Goal: Task Accomplishment & Management: Use online tool/utility

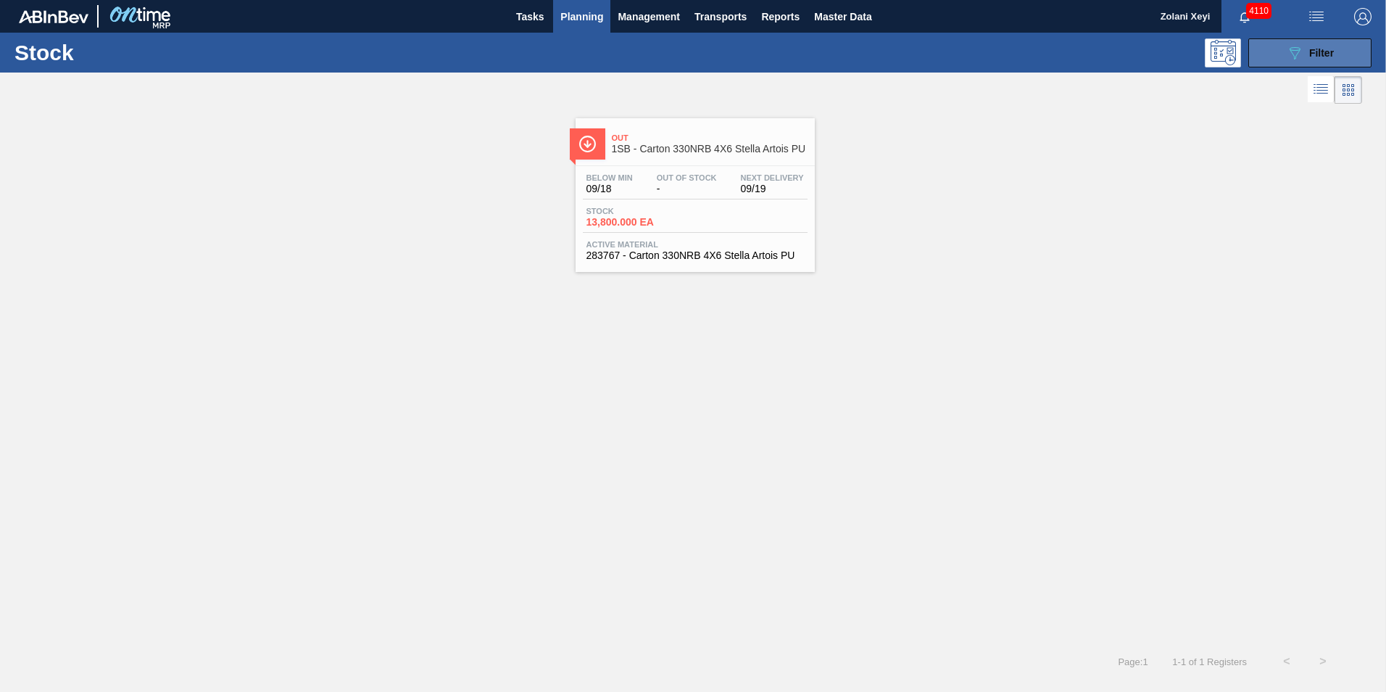
click at [1276, 48] on button "089F7B8B-B2A5-4AFE-B5C0-19BA573D28AC Filter" at bounding box center [1309, 52] width 123 height 29
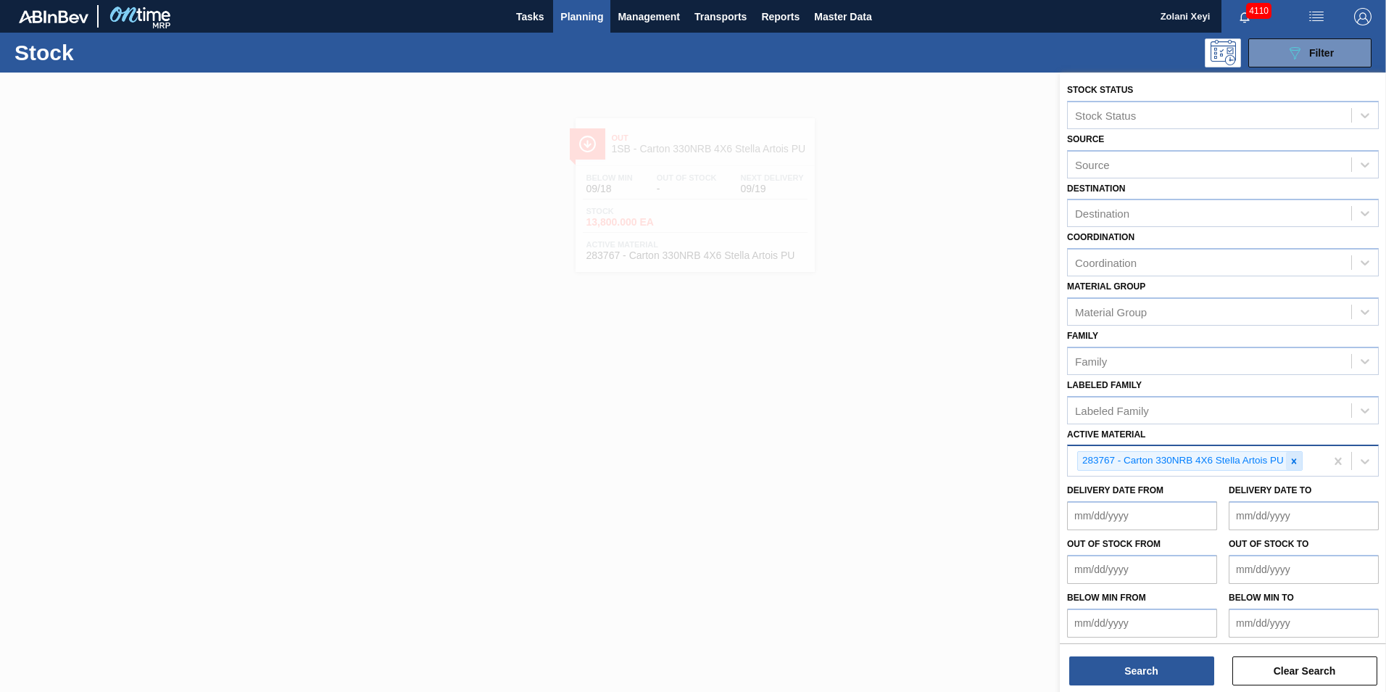
click at [1295, 457] on icon at bounding box center [1294, 461] width 10 height 10
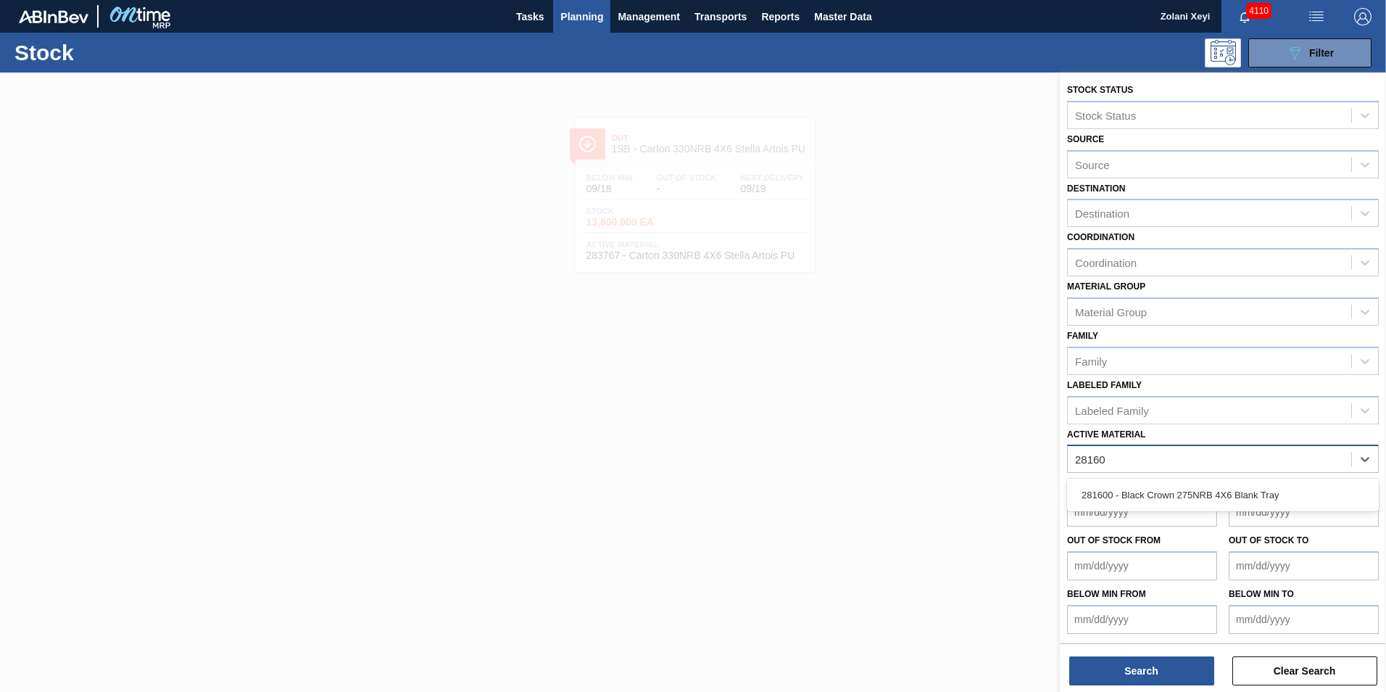
type Material "281600"
click at [1199, 489] on div "281600 - Black Crown 275NRB 4X6 Blank Tray" at bounding box center [1223, 494] width 312 height 27
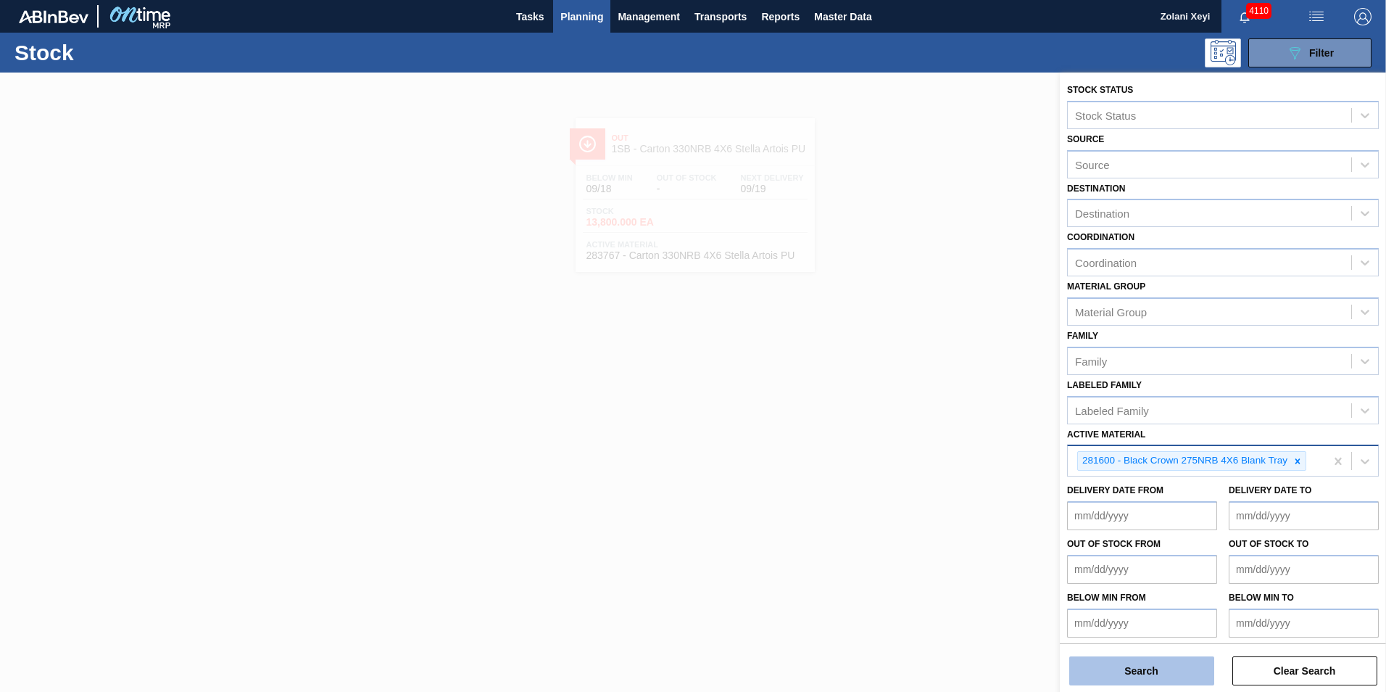
click at [1177, 670] on button "Search" at bounding box center [1141, 670] width 145 height 29
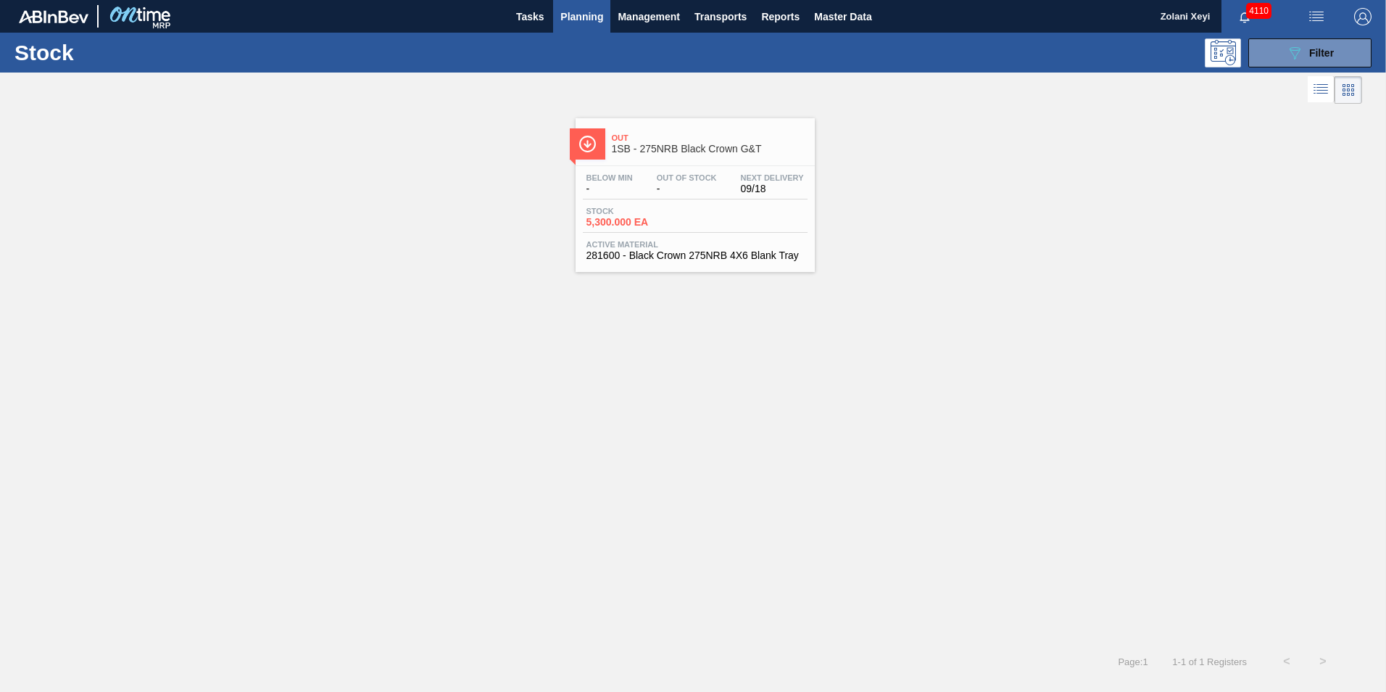
click at [703, 215] on div "Stock 5,300.000 EA" at bounding box center [695, 220] width 225 height 26
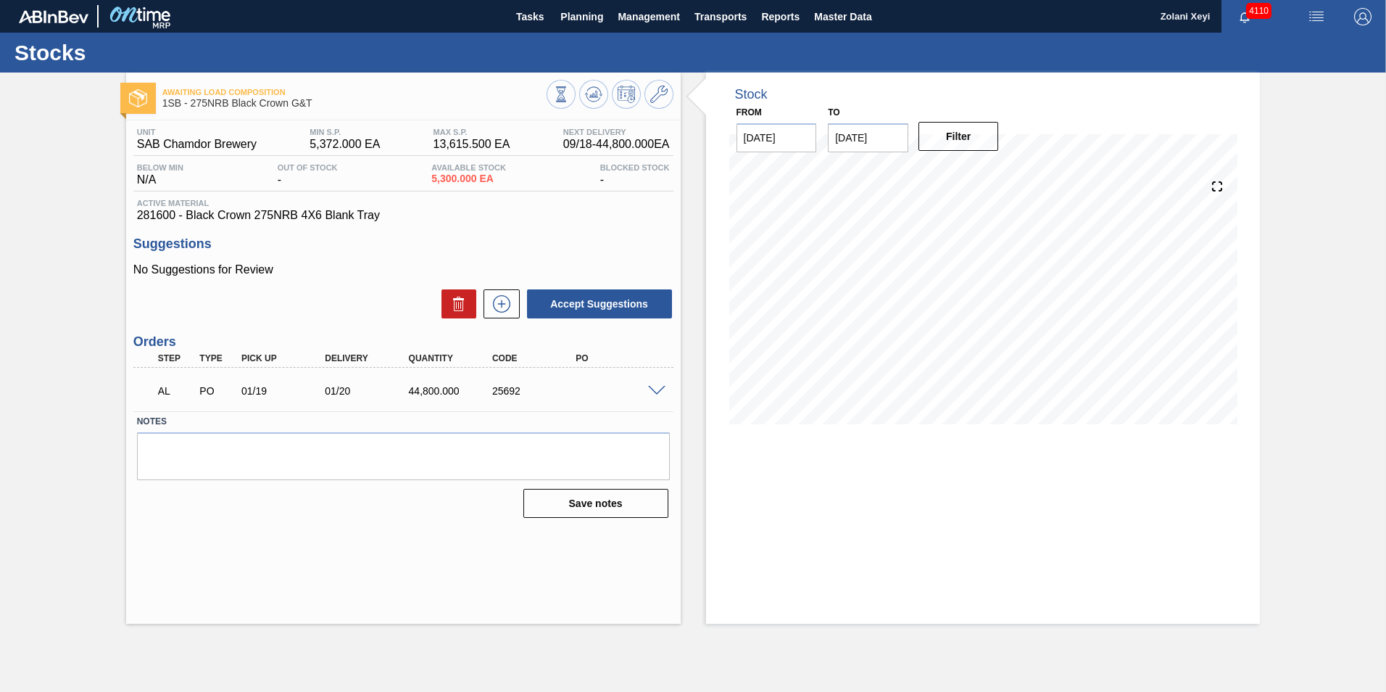
click at [657, 390] on span at bounding box center [656, 391] width 17 height 11
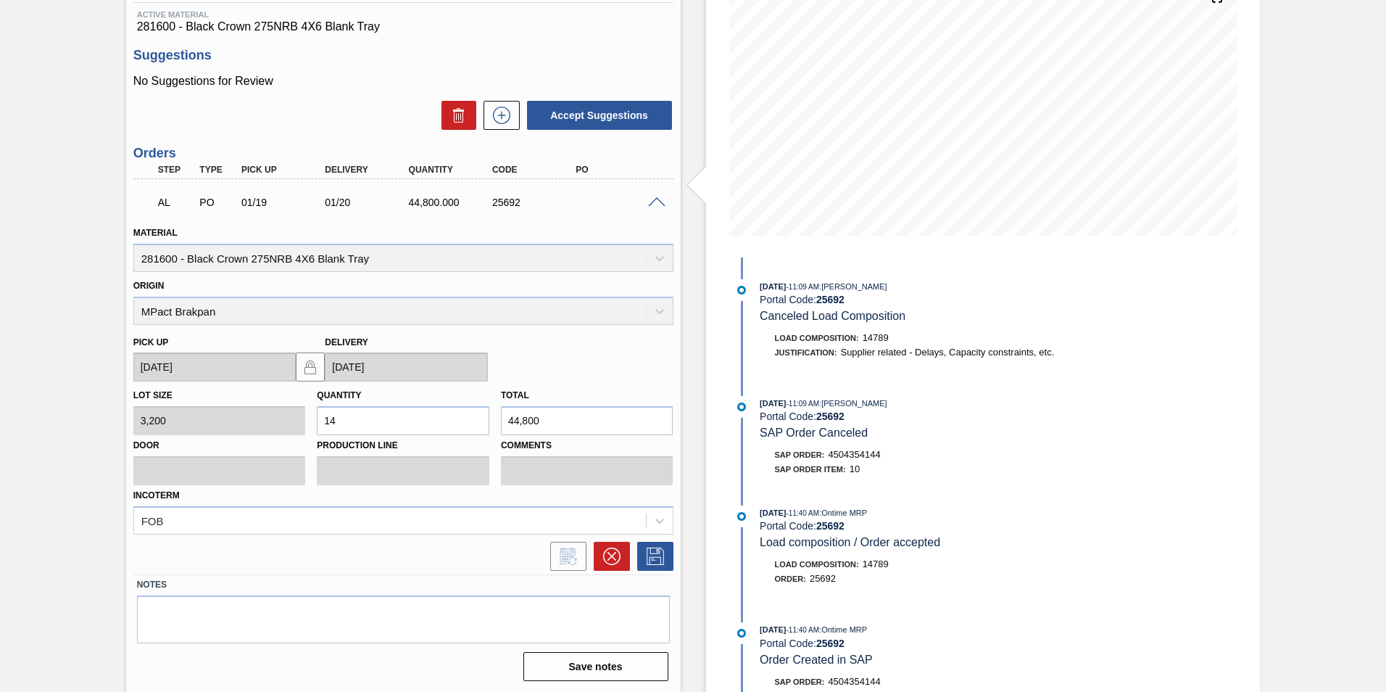
scroll to position [190, 0]
click at [610, 554] on icon at bounding box center [611, 554] width 9 height 9
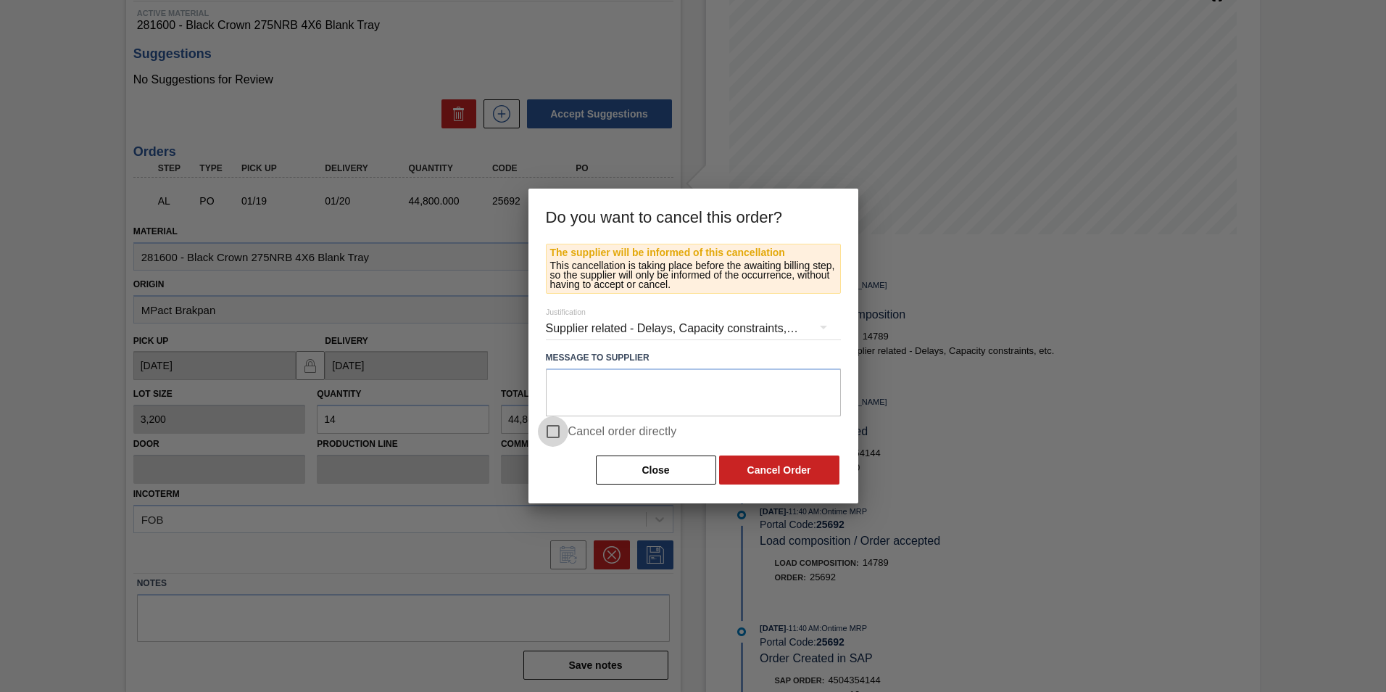
click at [551, 432] on input "Cancel order directly" at bounding box center [553, 431] width 30 height 30
checkbox input "true"
click at [786, 470] on button "Cancel Order" at bounding box center [779, 469] width 120 height 29
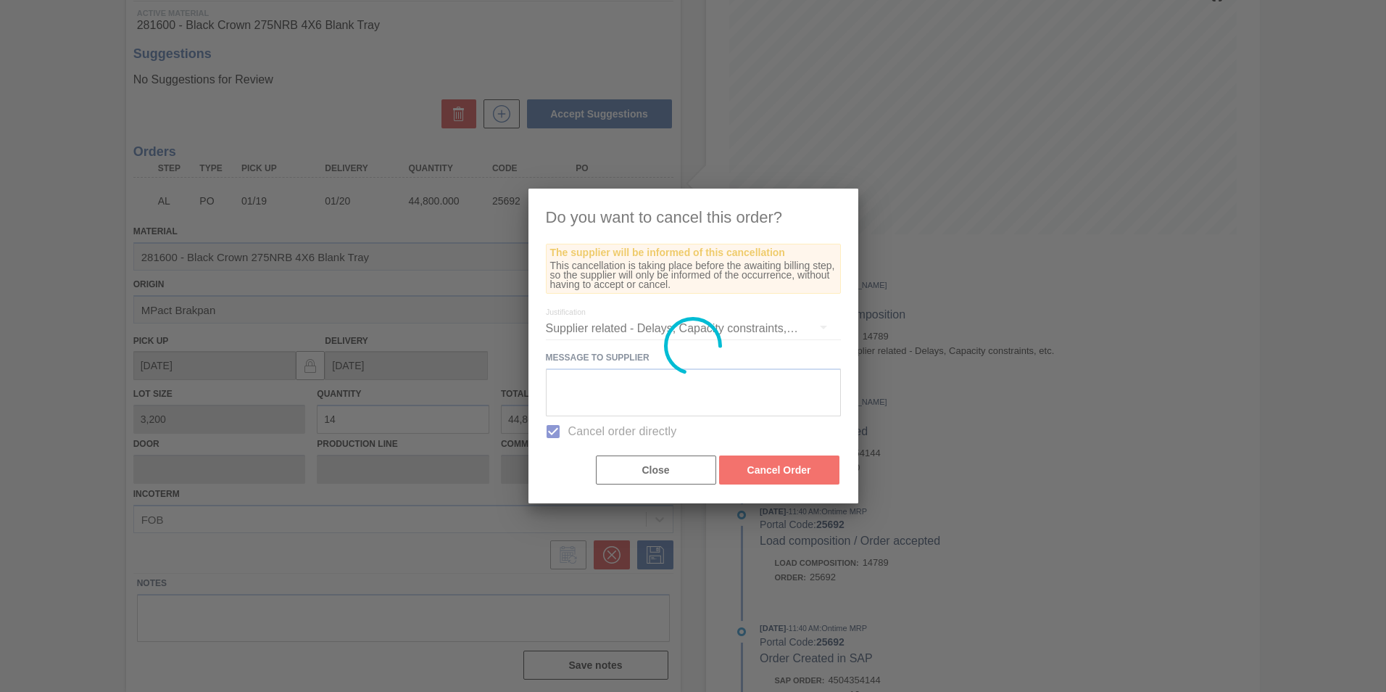
scroll to position [0, 0]
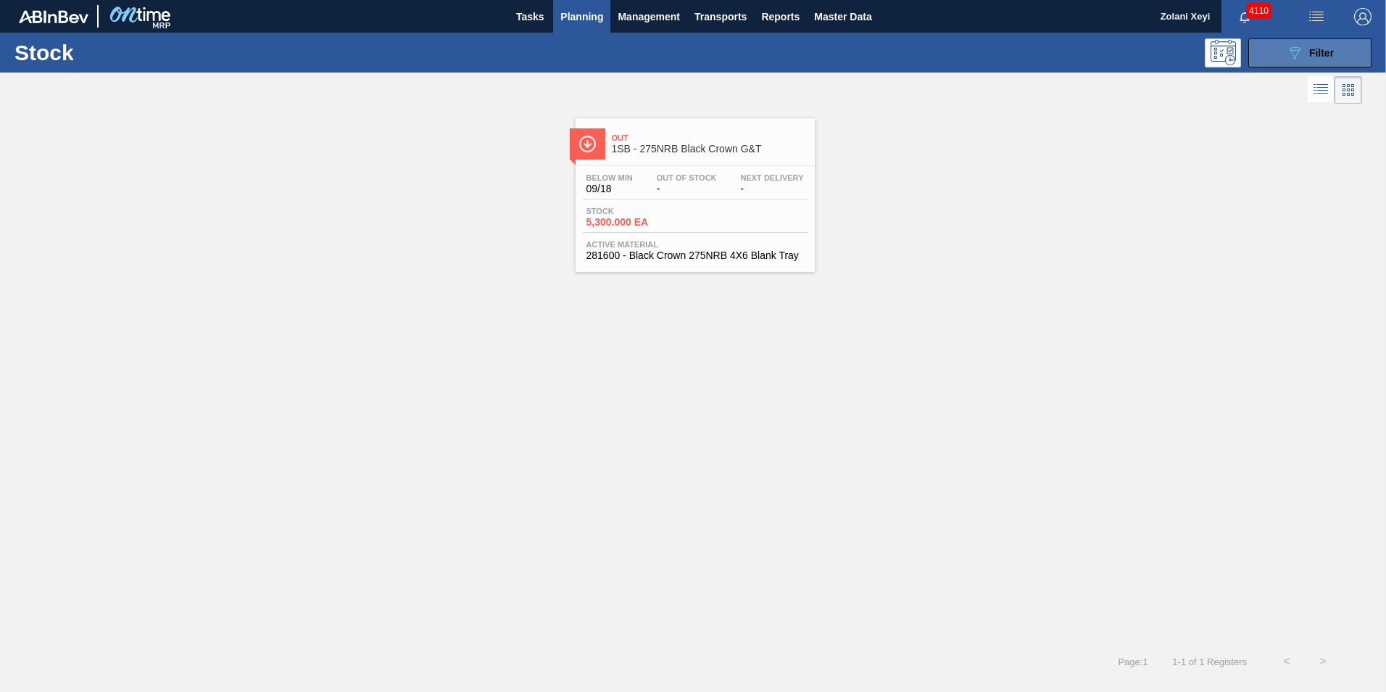
click at [1284, 51] on button "089F7B8B-B2A5-4AFE-B5C0-19BA573D28AC Filter" at bounding box center [1309, 52] width 123 height 29
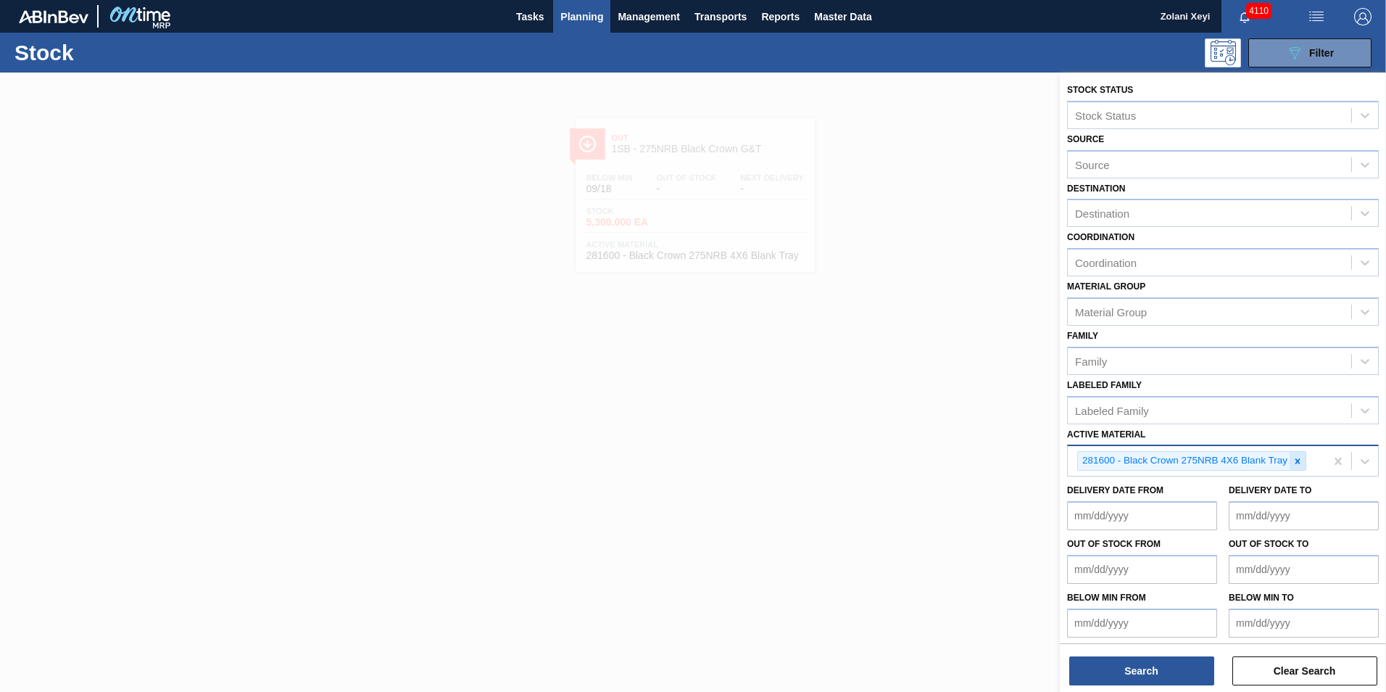
click at [1295, 460] on icon at bounding box center [1297, 461] width 10 height 10
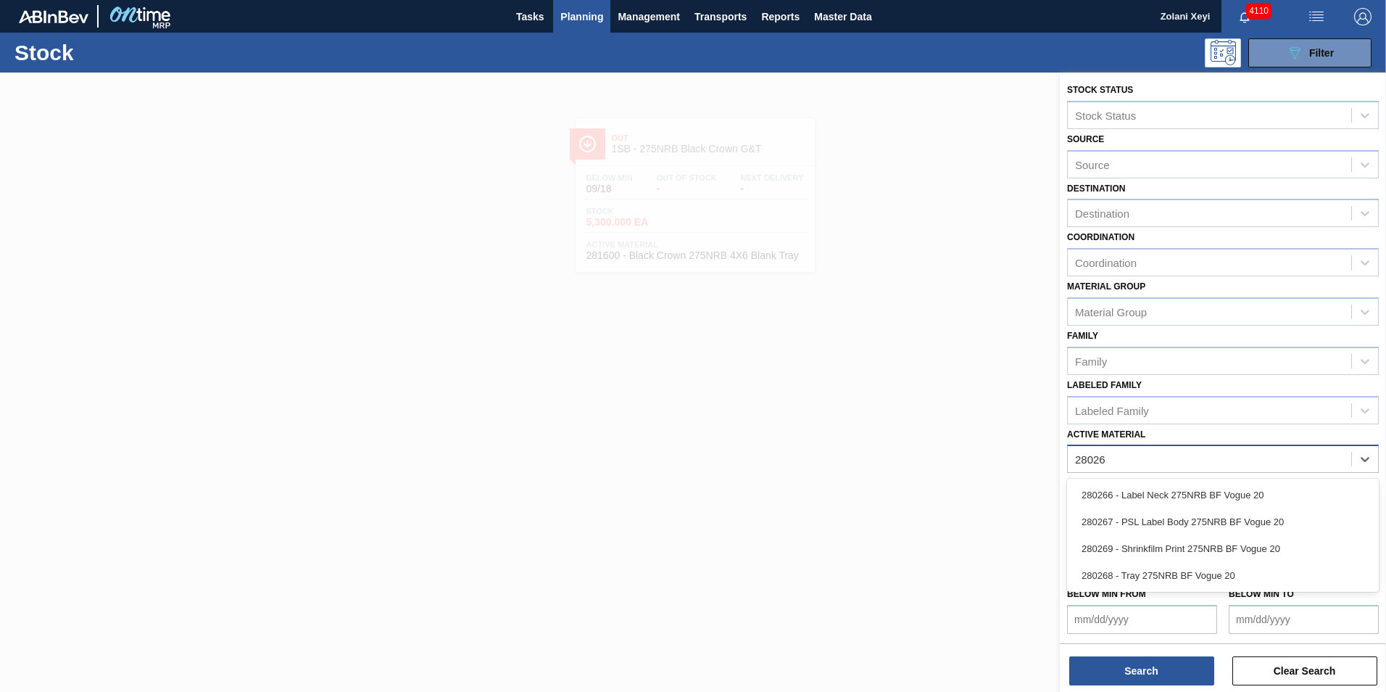
type Material "280268"
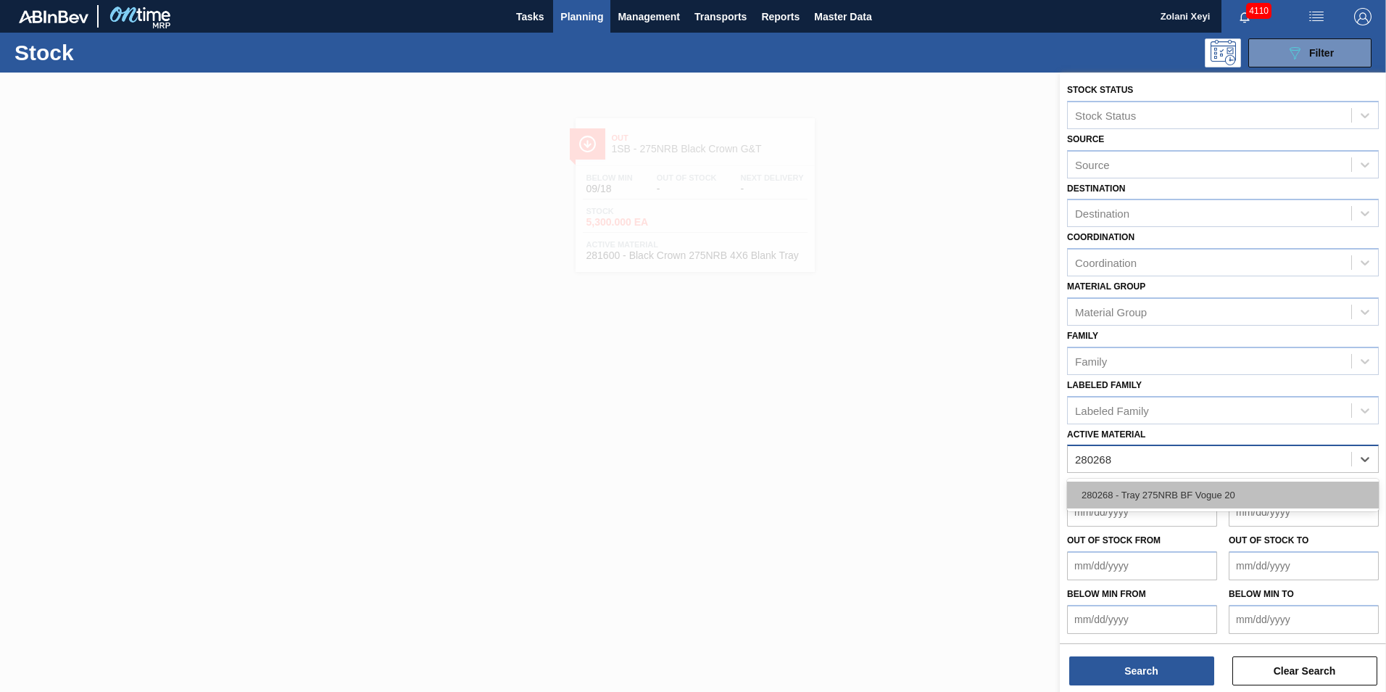
click at [1179, 492] on div "280268 - Tray 275NRB BF Vogue 20" at bounding box center [1223, 494] width 312 height 27
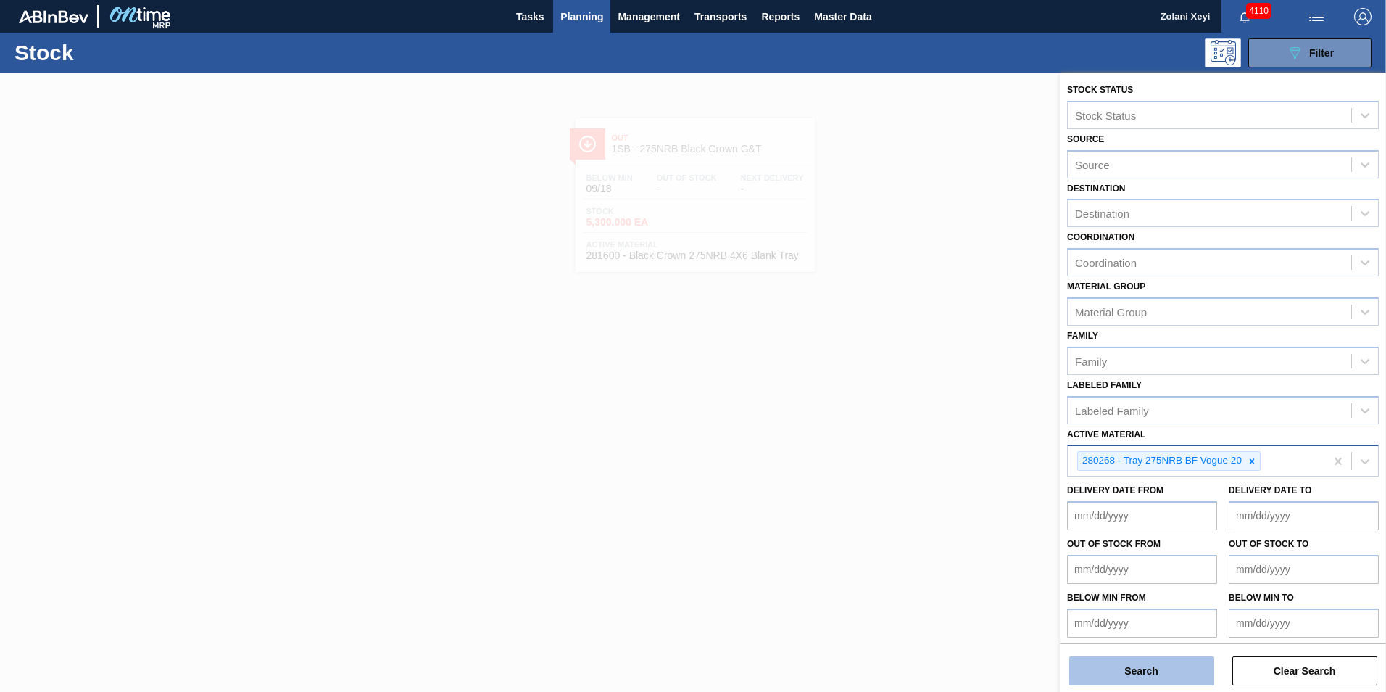
click at [1164, 672] on button "Search" at bounding box center [1141, 670] width 145 height 29
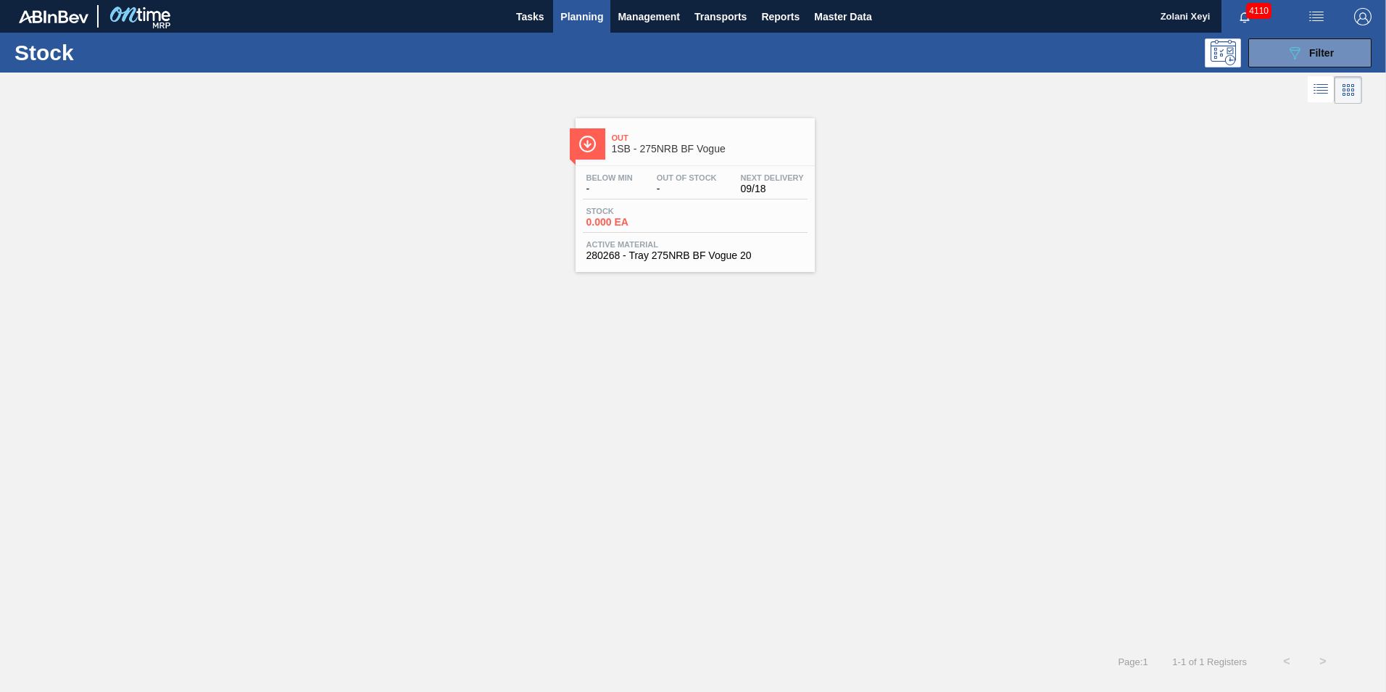
click at [686, 208] on span "Stock" at bounding box center [636, 211] width 101 height 9
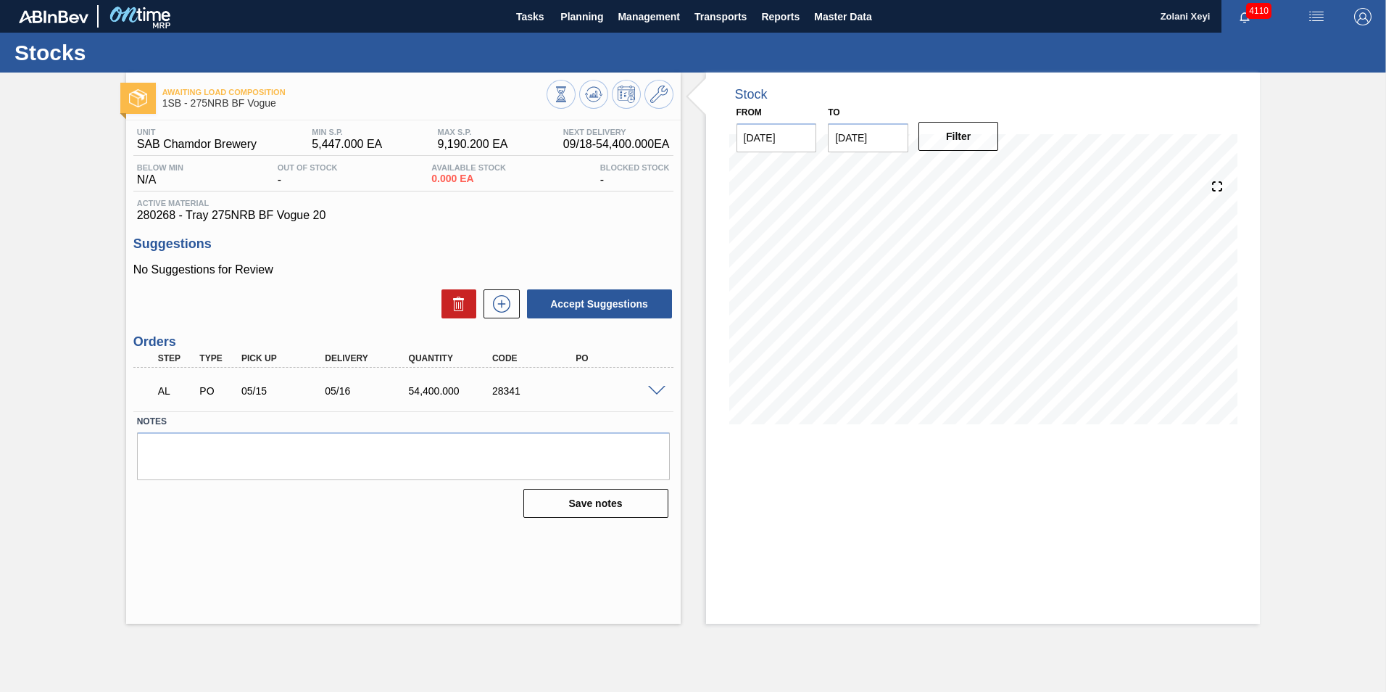
click at [657, 391] on span at bounding box center [656, 391] width 17 height 11
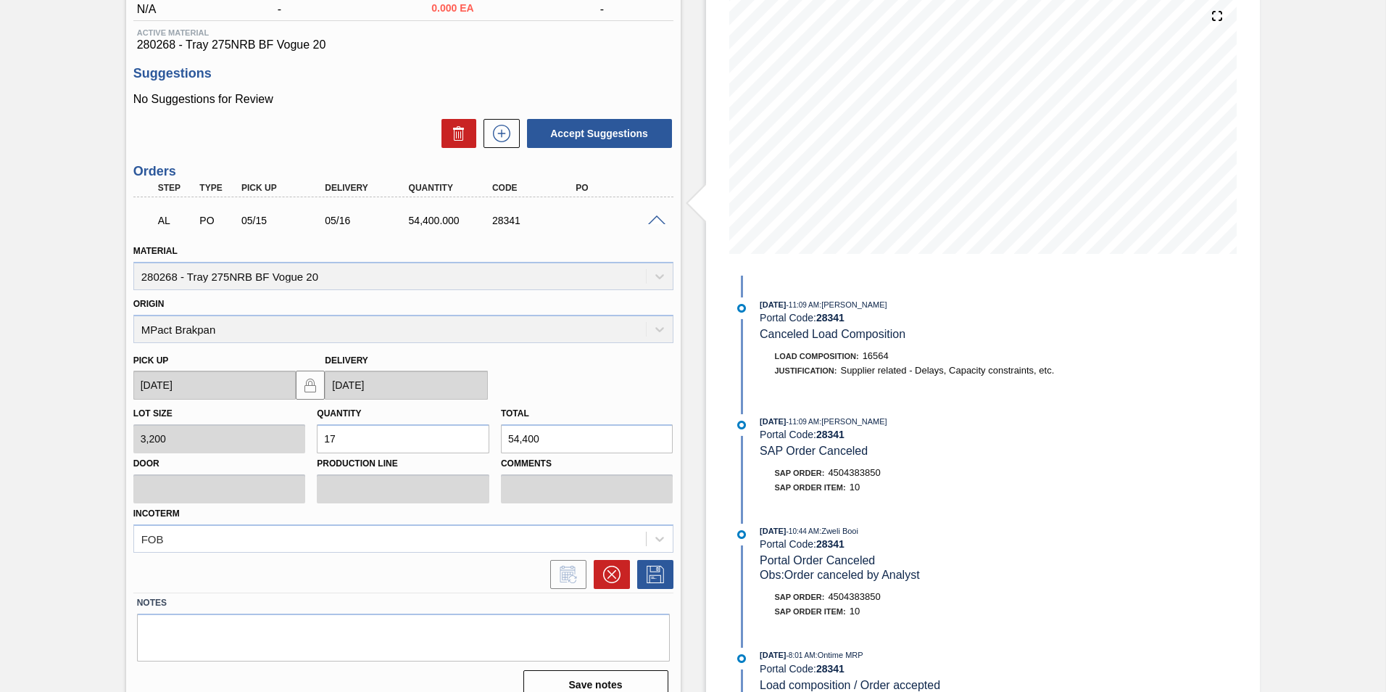
scroll to position [190, 0]
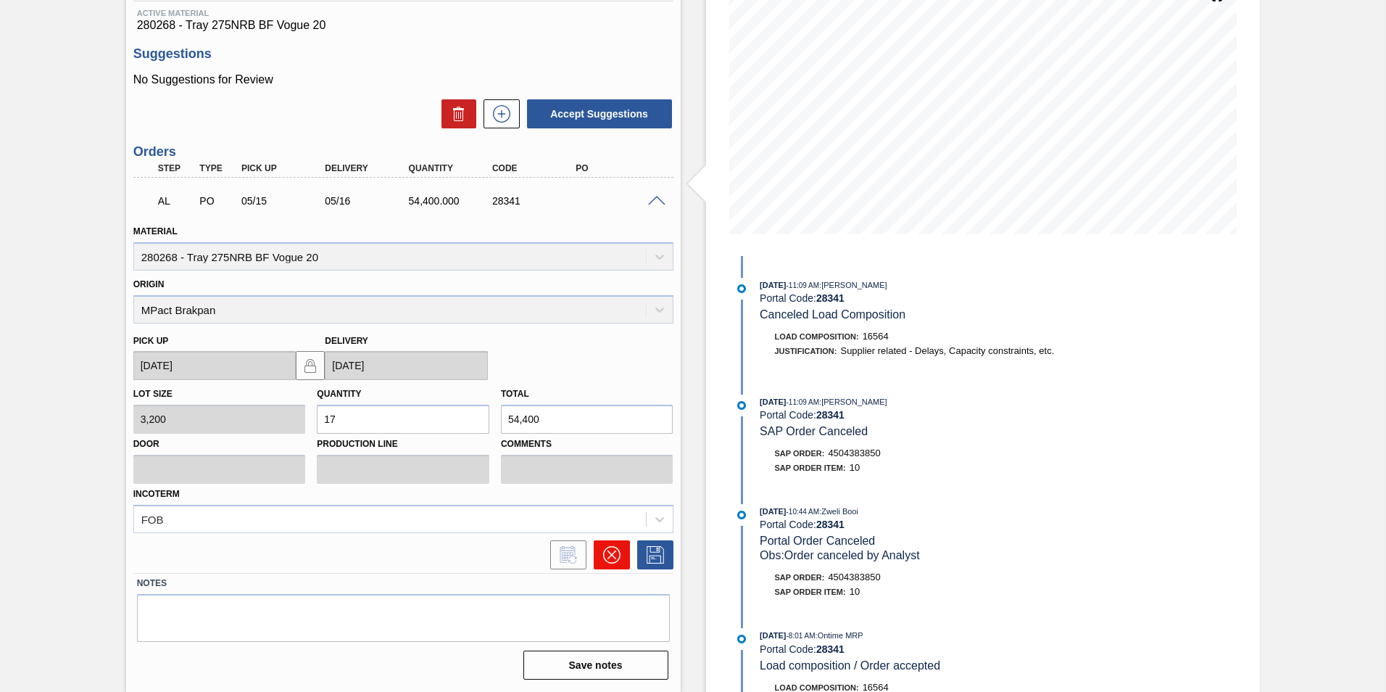
click at [609, 552] on icon at bounding box center [611, 554] width 9 height 9
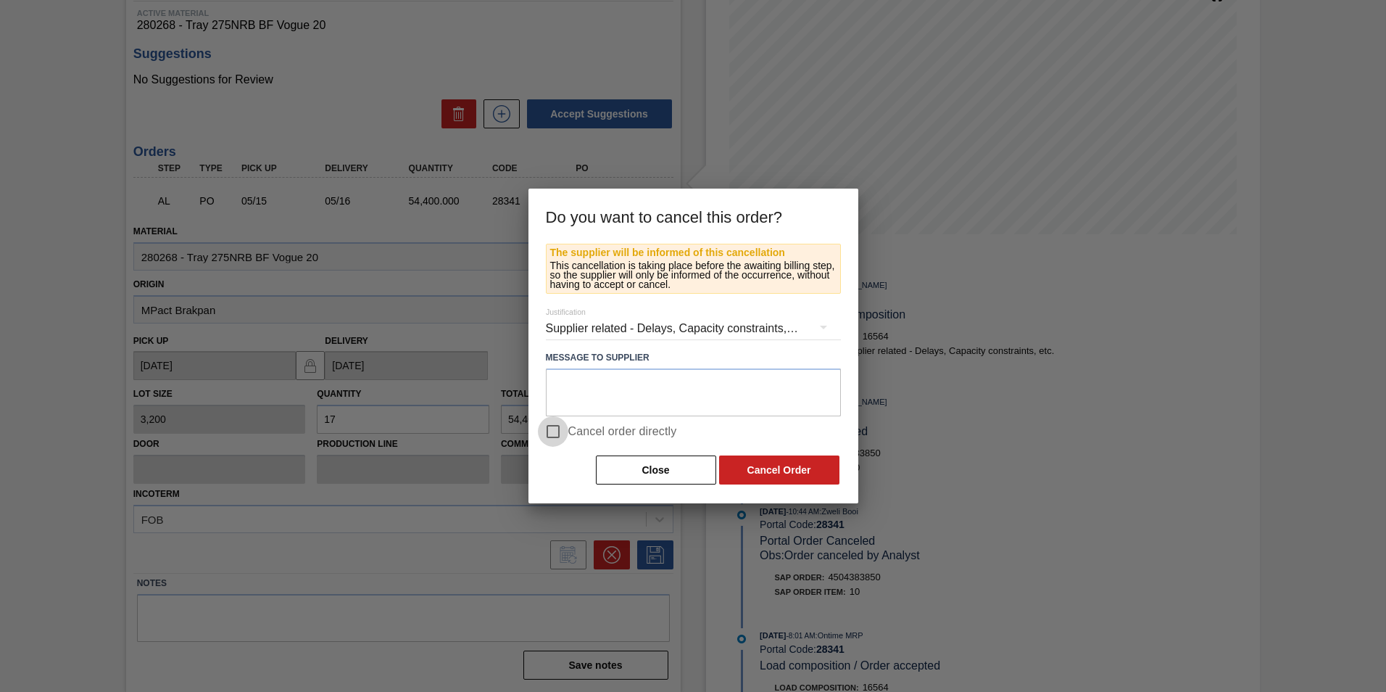
click at [552, 431] on input "Cancel order directly" at bounding box center [553, 431] width 30 height 30
checkbox input "true"
click at [789, 469] on button "Cancel Order" at bounding box center [779, 469] width 120 height 29
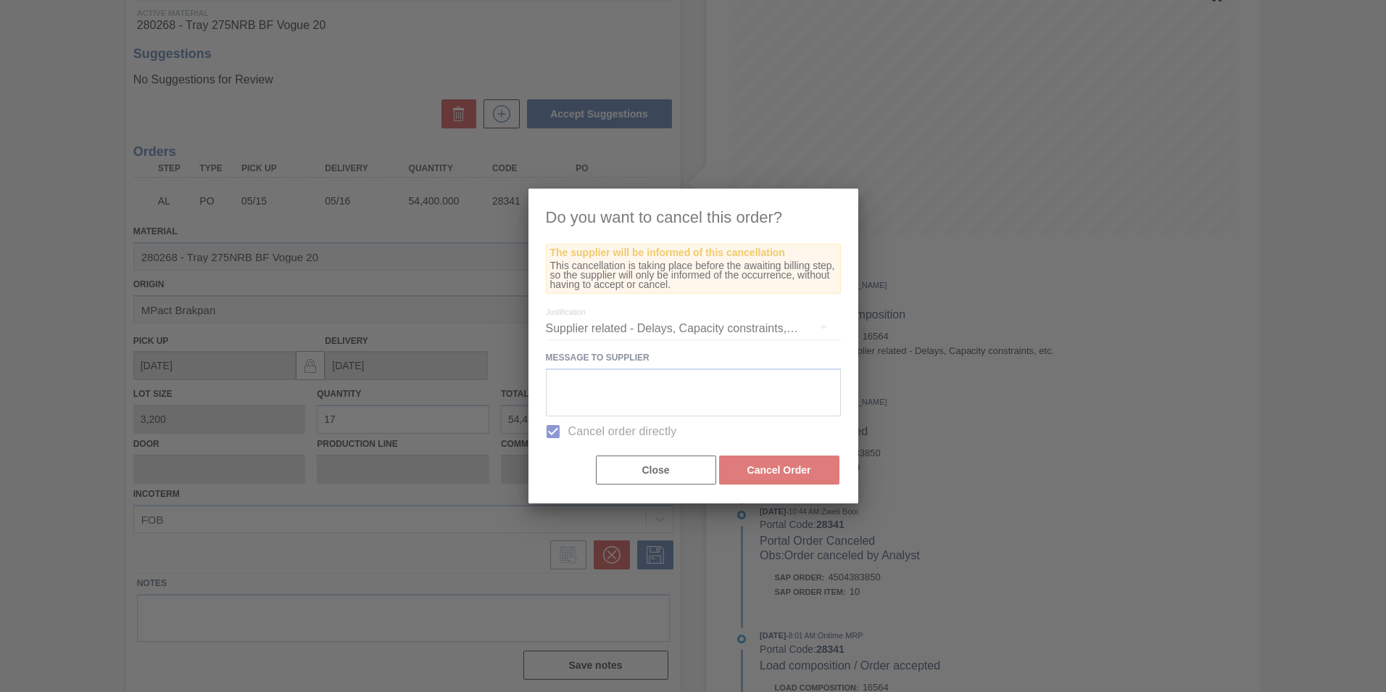
scroll to position [0, 0]
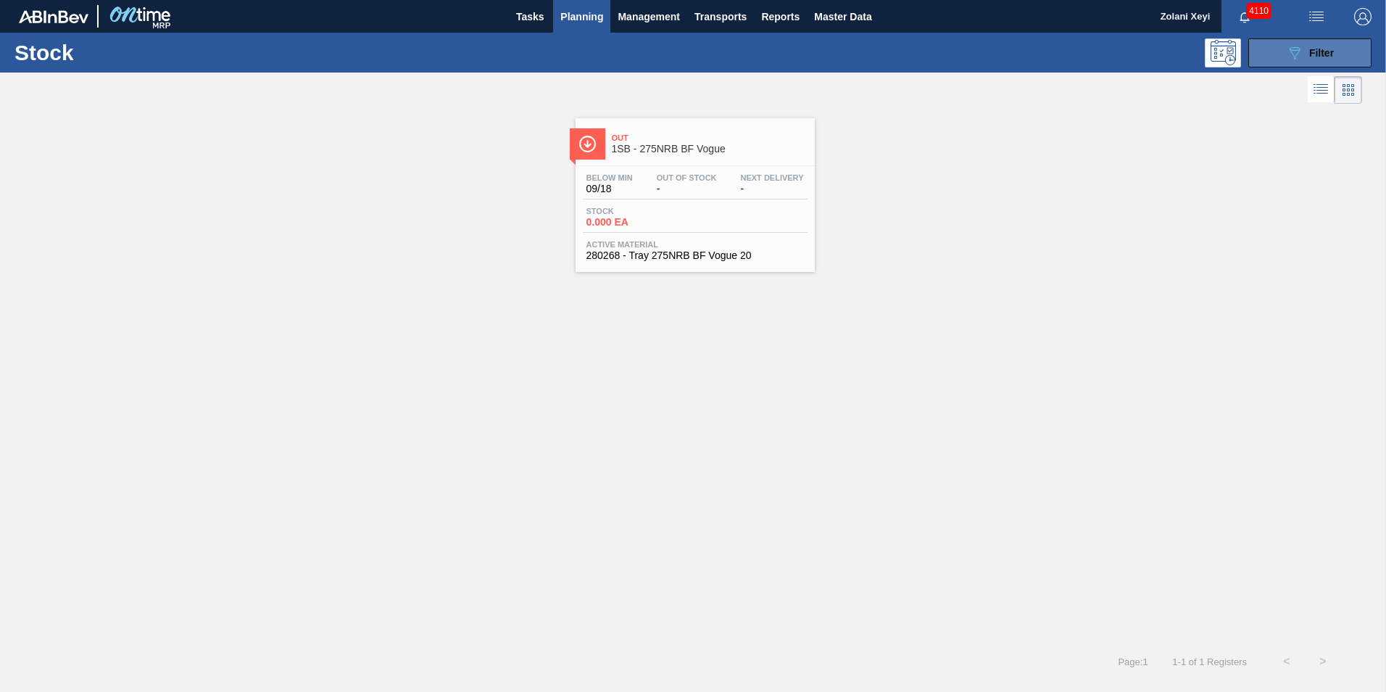
click at [1273, 49] on button "089F7B8B-B2A5-4AFE-B5C0-19BA573D28AC Filter" at bounding box center [1309, 52] width 123 height 29
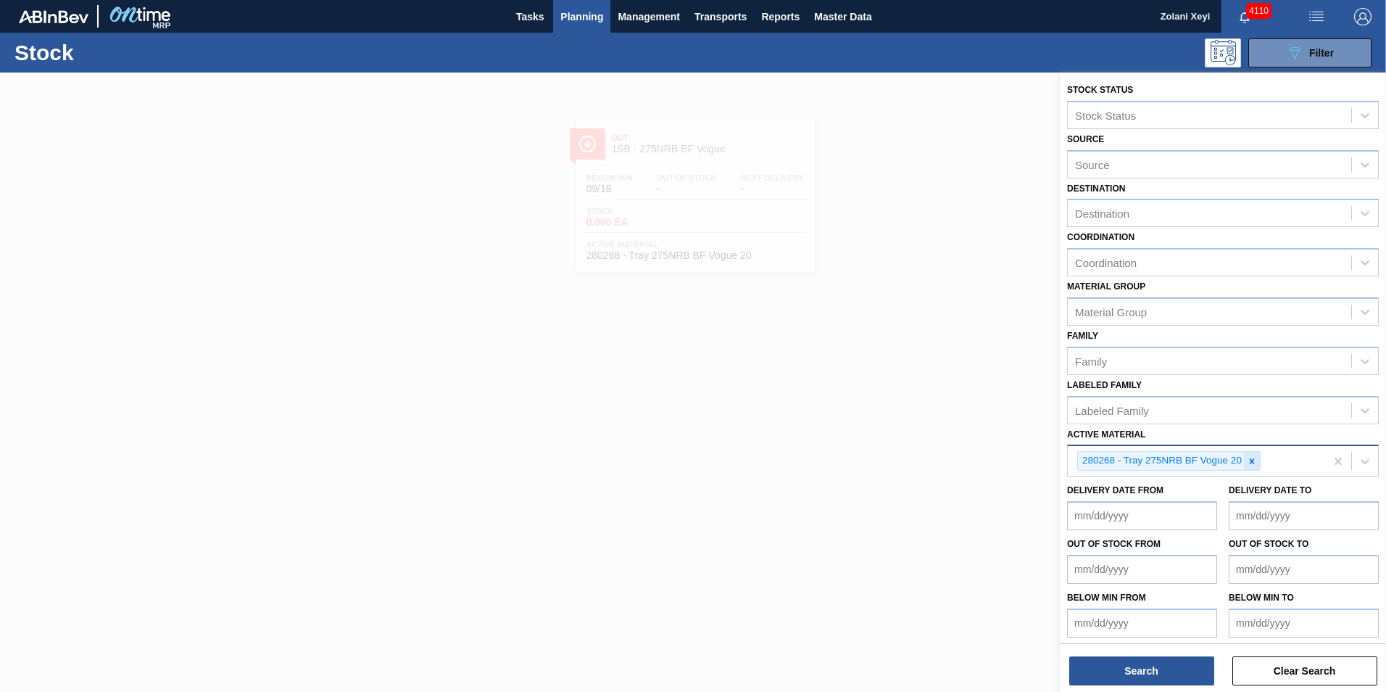
click at [1252, 458] on icon at bounding box center [1252, 461] width 10 height 10
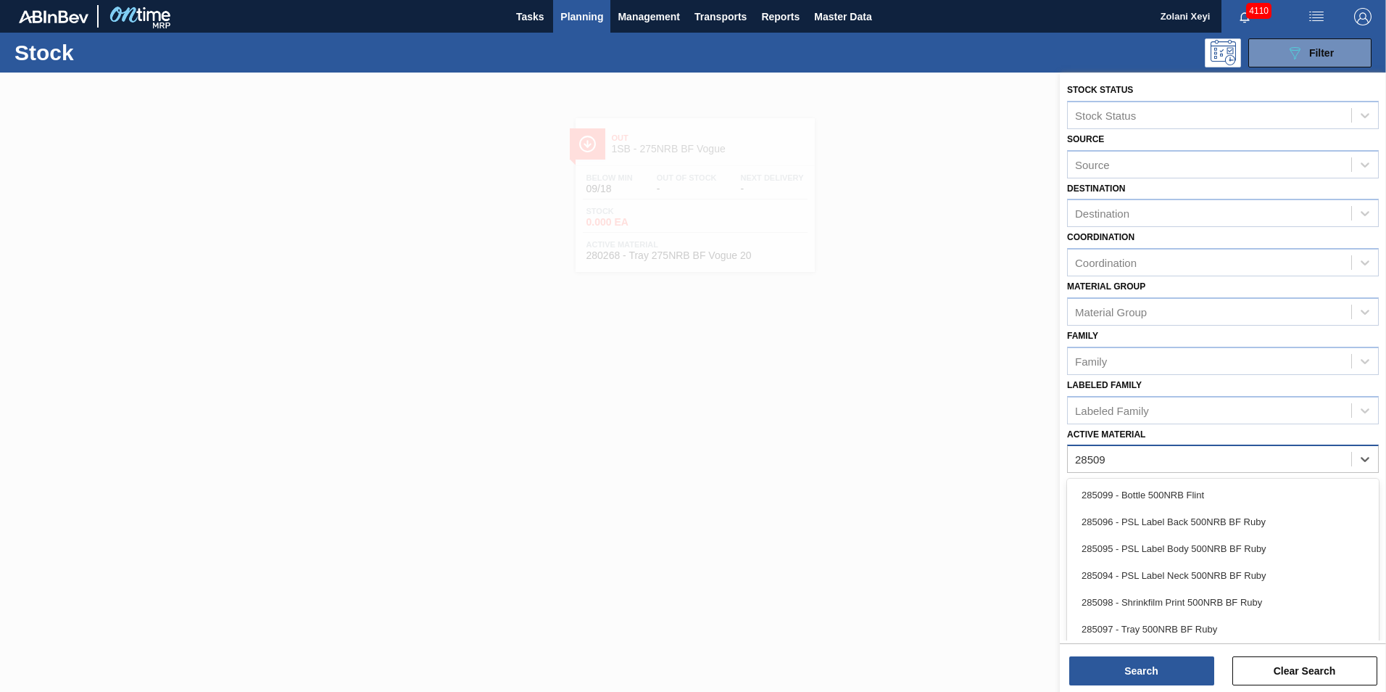
type Material "285097"
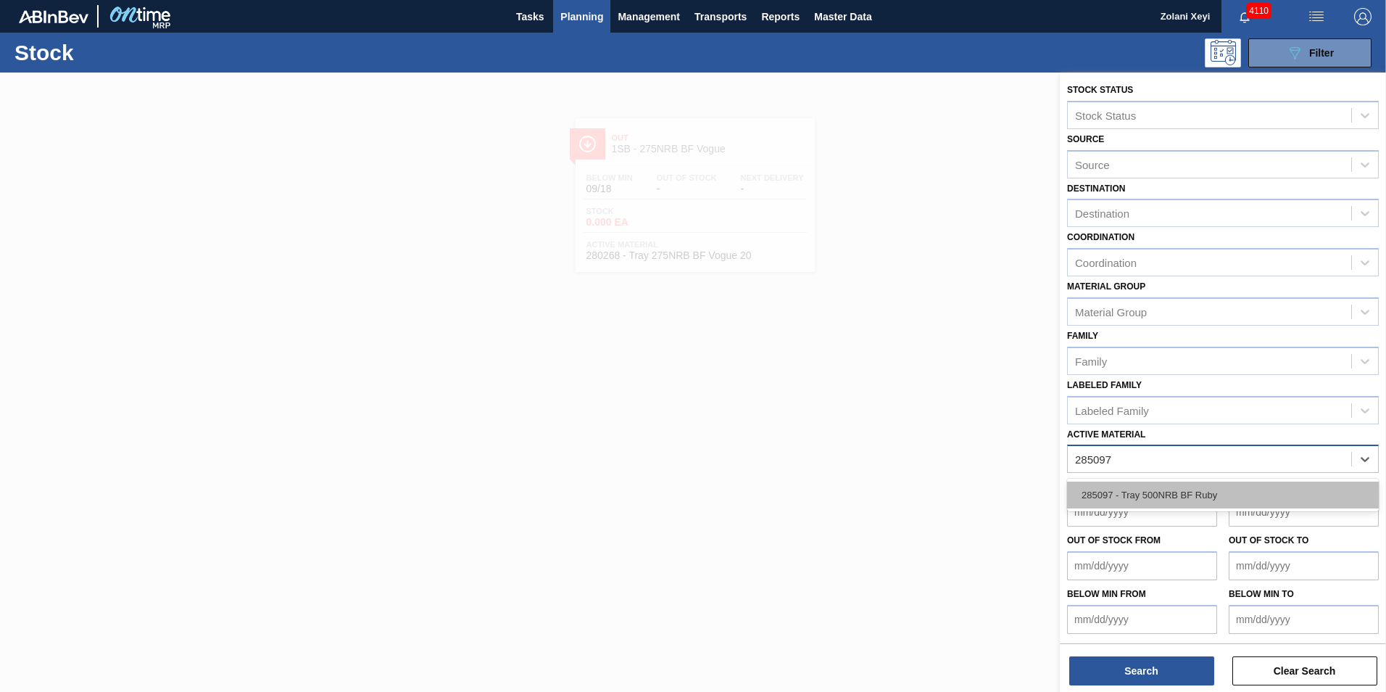
click at [1168, 492] on div "285097 - Tray 500NRB BF Ruby" at bounding box center [1223, 494] width 312 height 27
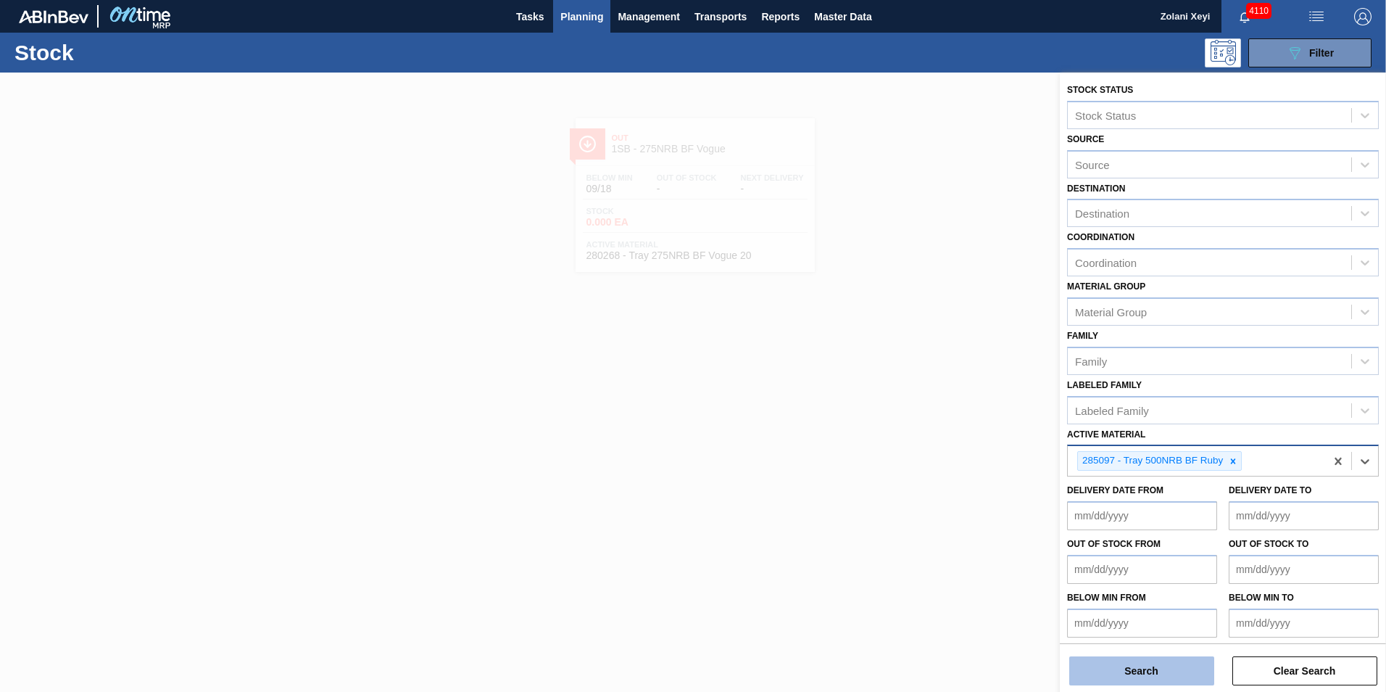
click at [1153, 669] on button "Search" at bounding box center [1141, 670] width 145 height 29
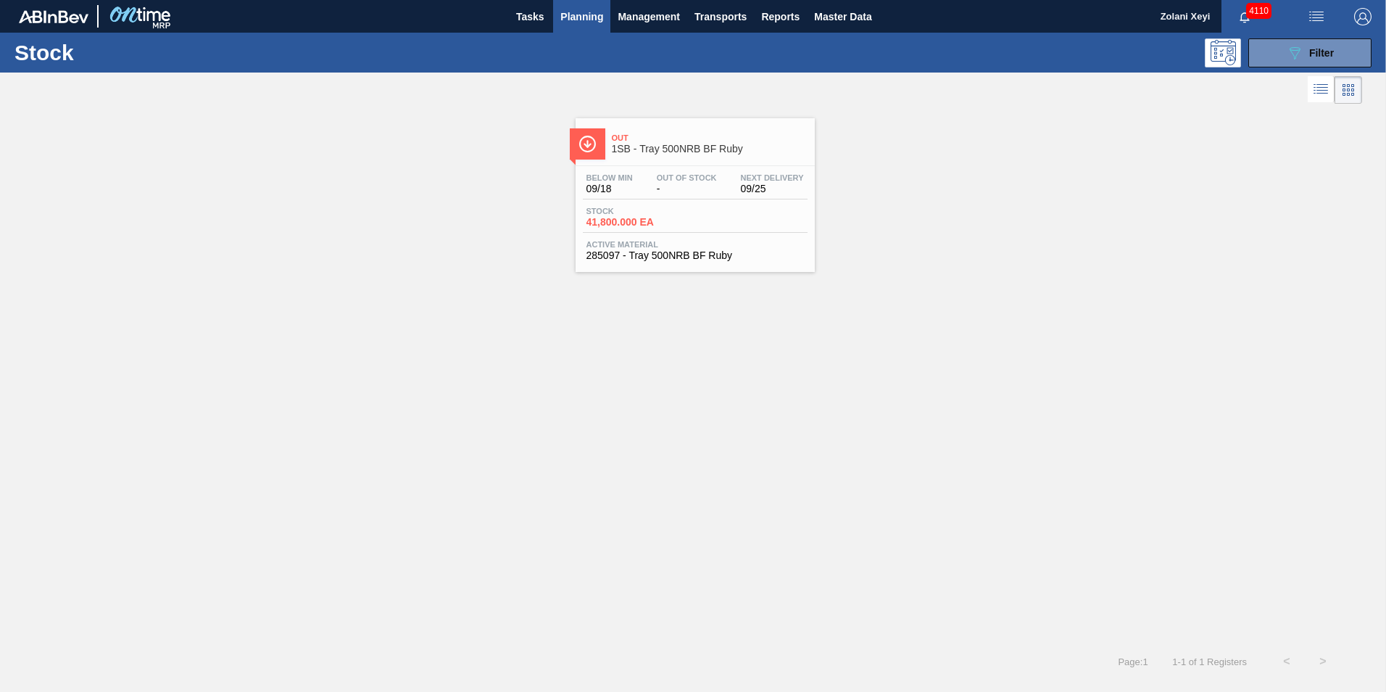
click at [702, 205] on div "Below Min 09/18 Out Of Stock - Next Delivery 09/25 Stock 41,800.000 EA Active M…" at bounding box center [695, 215] width 239 height 99
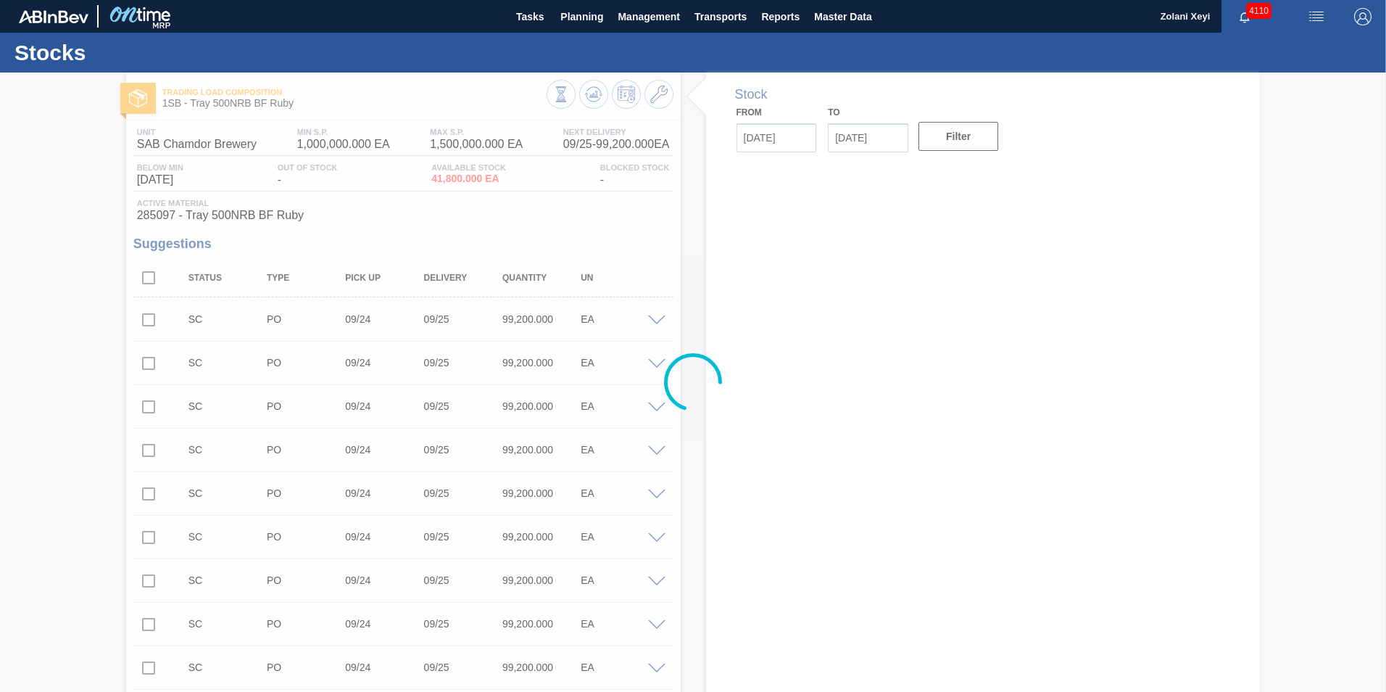
type input "[DATE]"
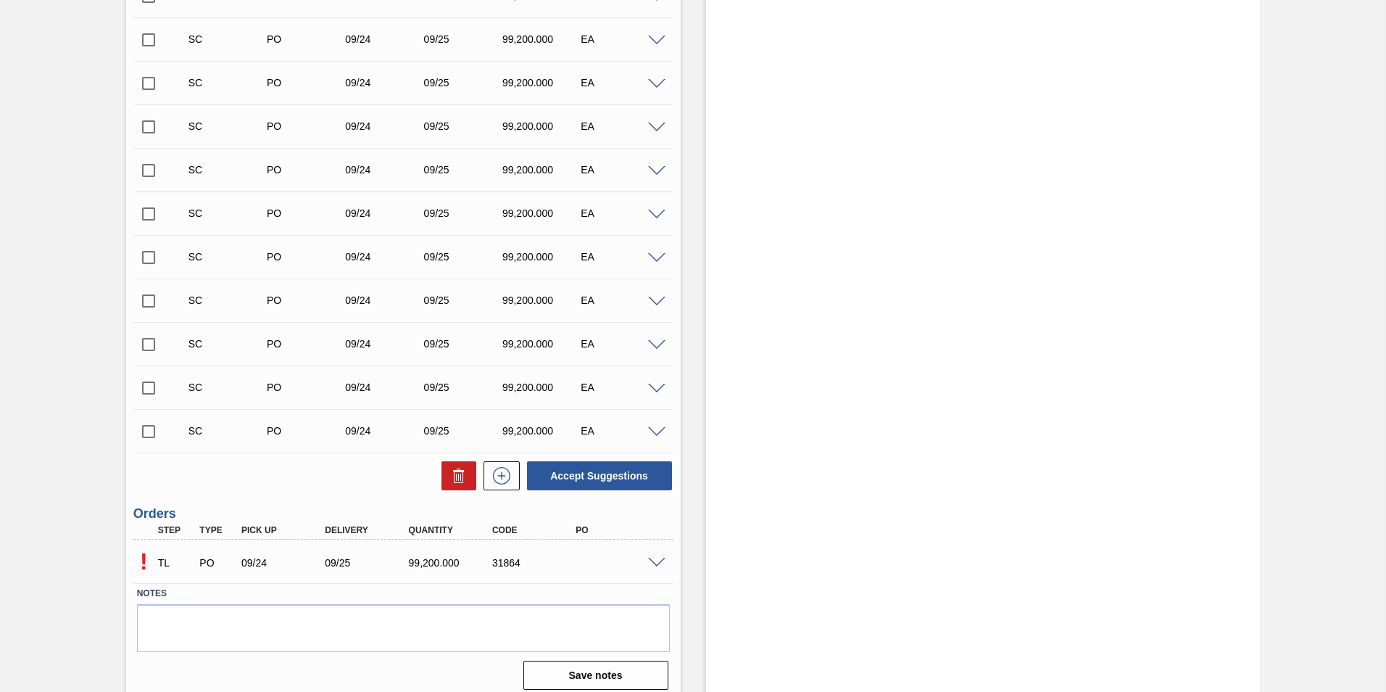
scroll to position [464, 0]
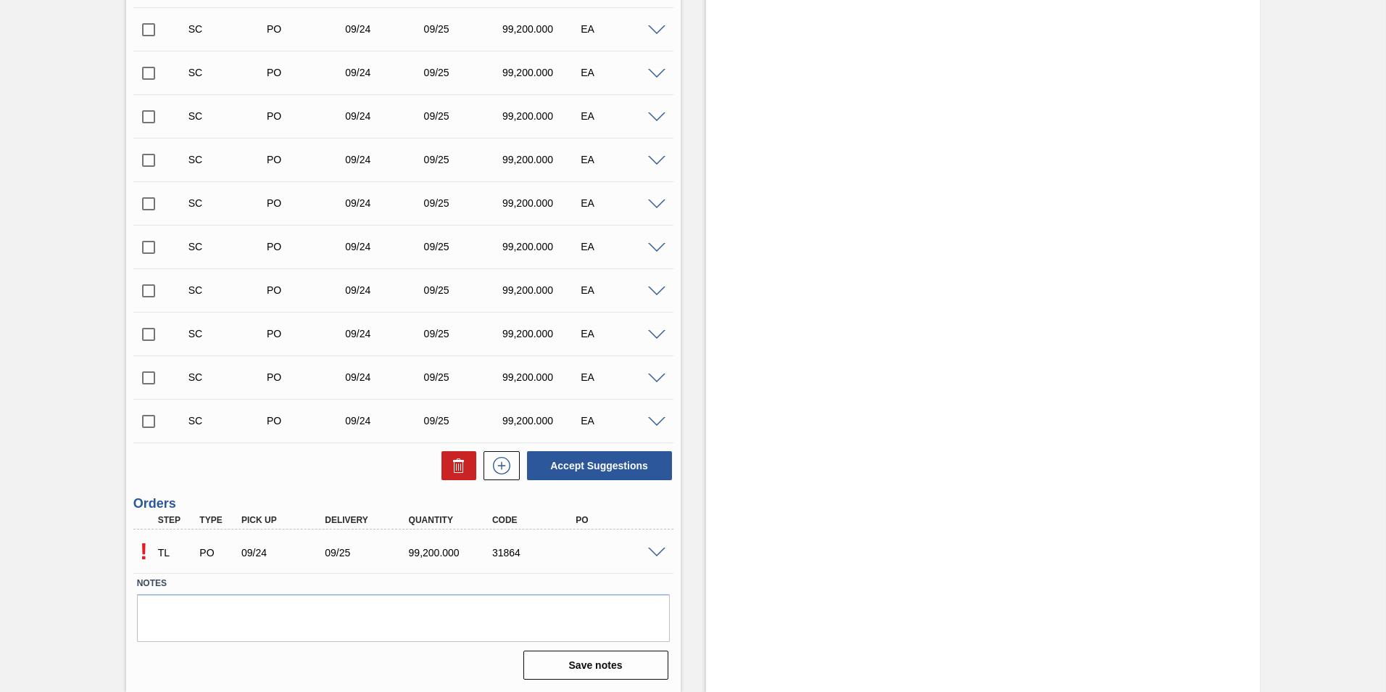
click at [655, 552] on span at bounding box center [656, 552] width 17 height 11
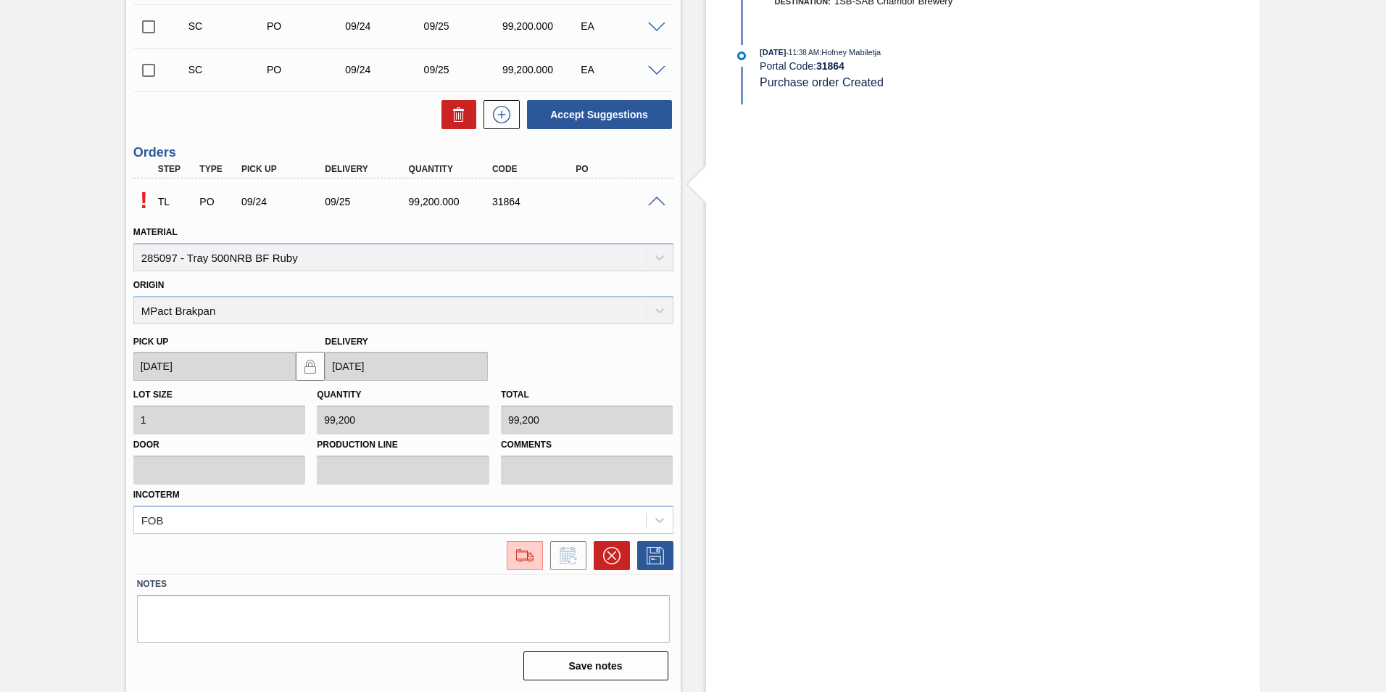
scroll to position [815, 0]
click at [519, 555] on img at bounding box center [524, 554] width 23 height 17
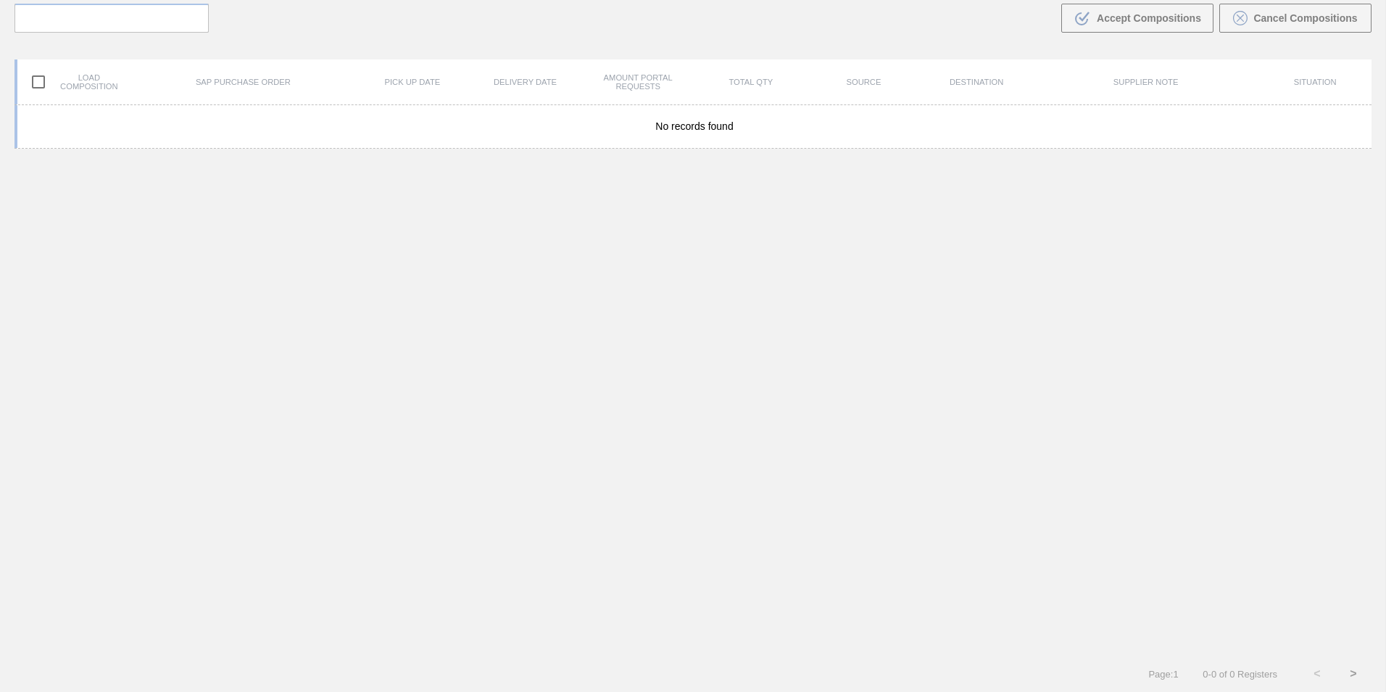
scroll to position [104, 0]
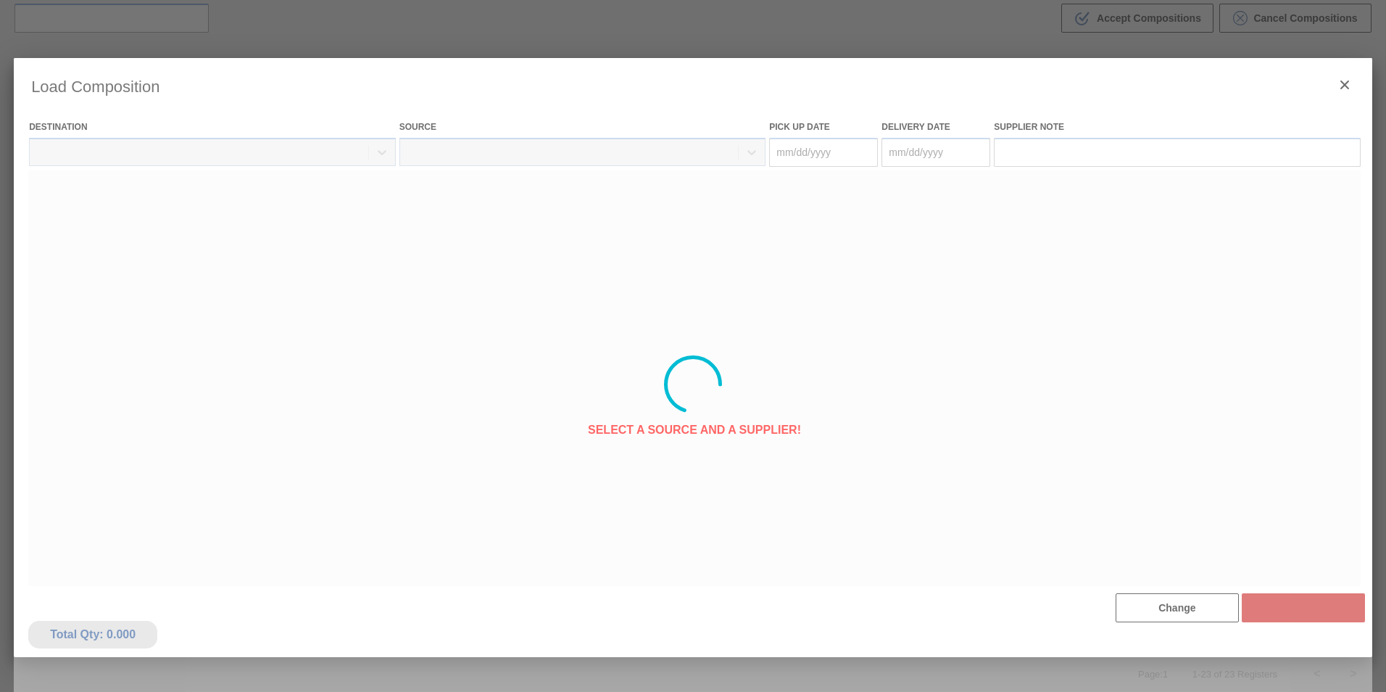
type Date "[DATE]"
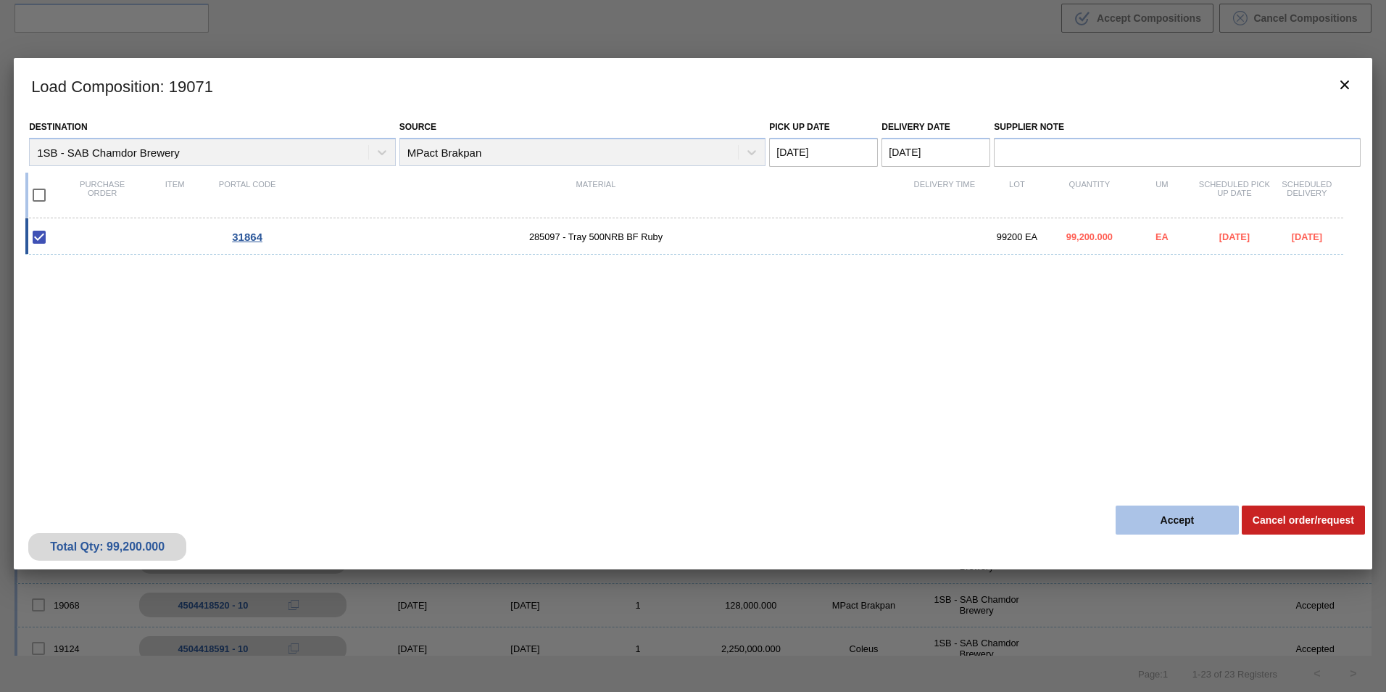
click at [1177, 518] on button "Accept" at bounding box center [1177, 519] width 123 height 29
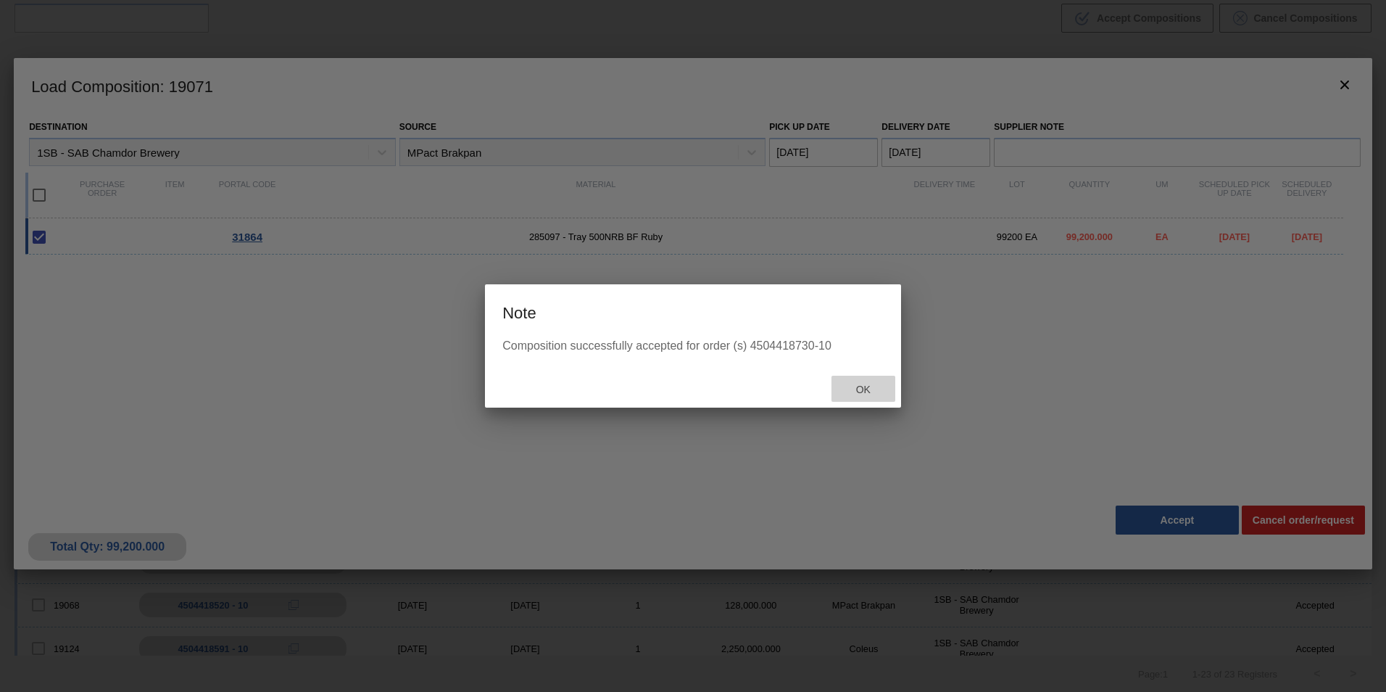
click at [860, 389] on span "Ok" at bounding box center [863, 389] width 38 height 12
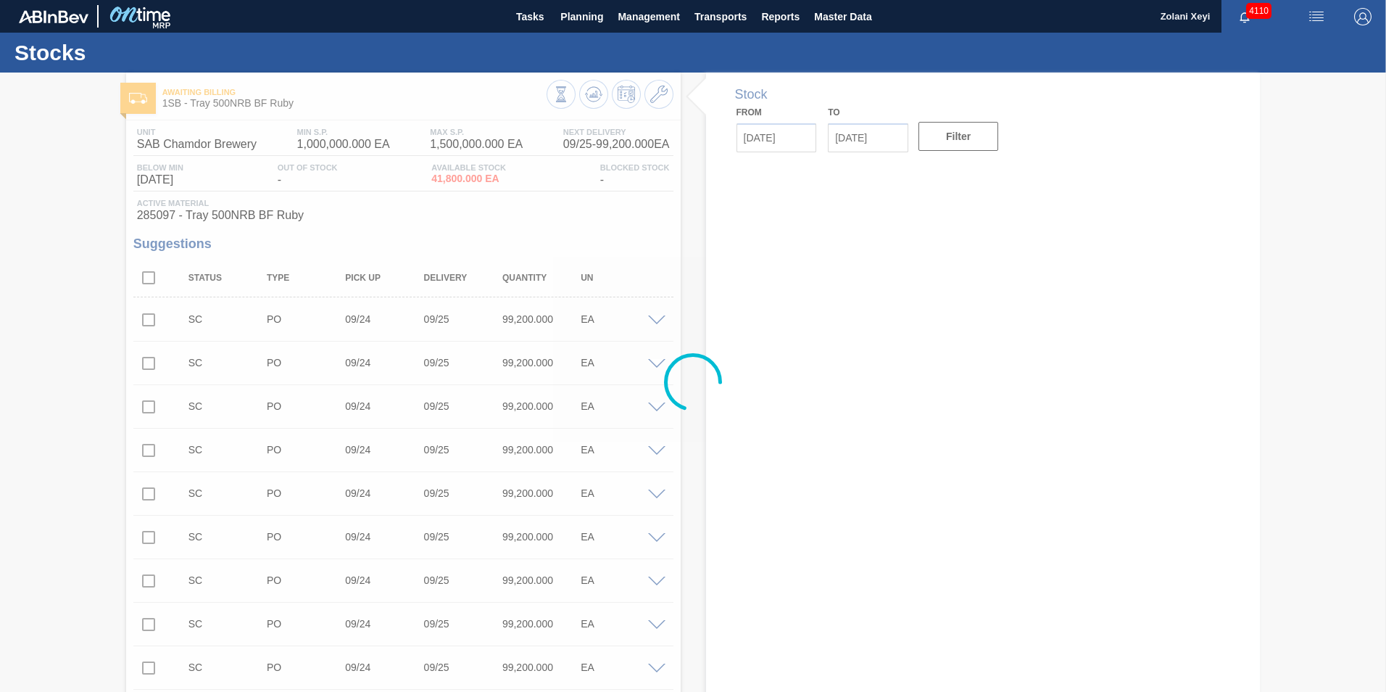
type input "[DATE]"
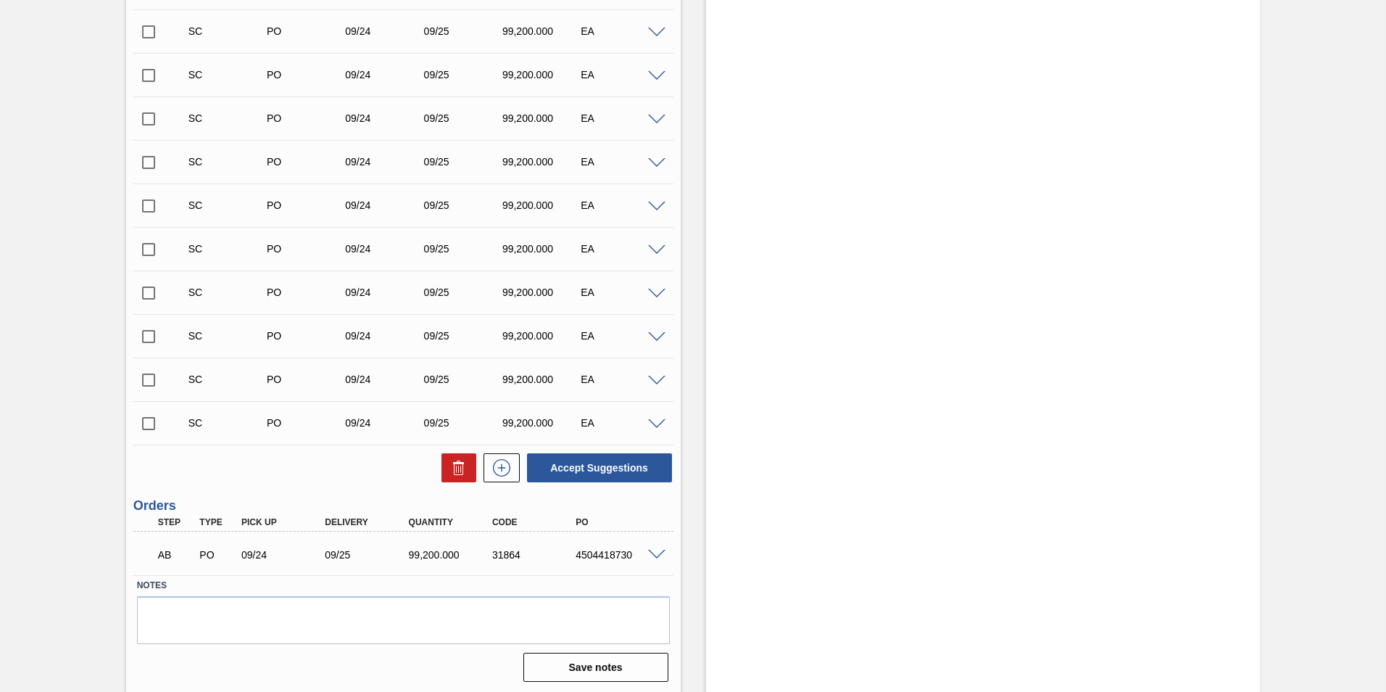
scroll to position [464, 0]
click at [657, 553] on span at bounding box center [656, 552] width 17 height 11
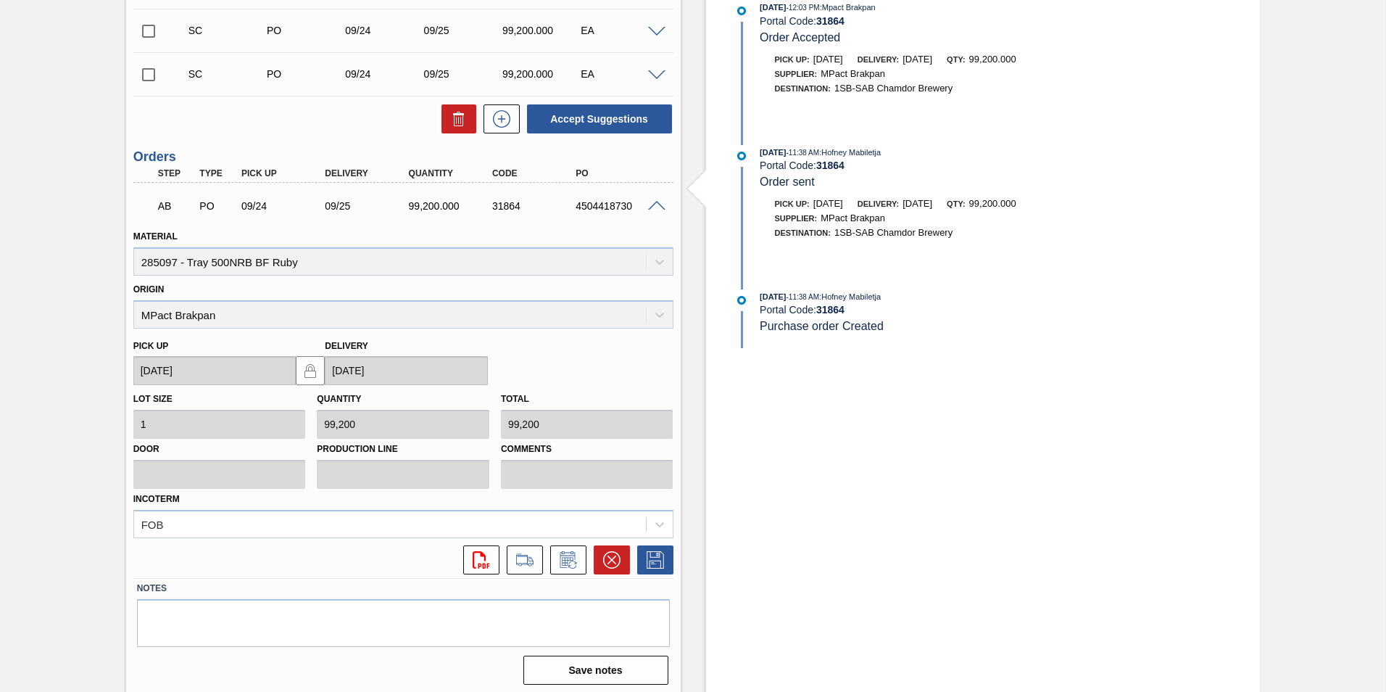
scroll to position [815, 0]
